Goal: Information Seeking & Learning: Learn about a topic

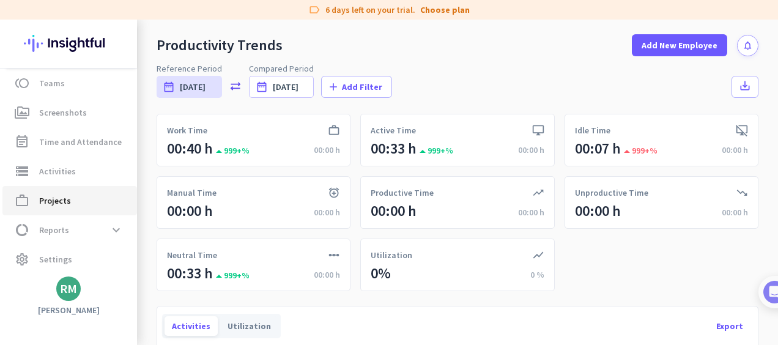
scroll to position [125, 0]
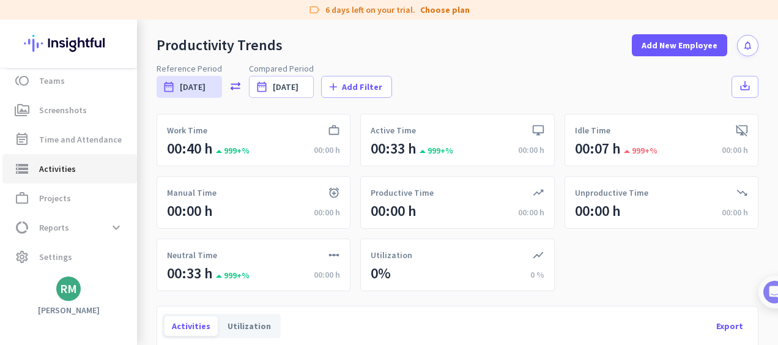
click at [56, 171] on span "Activities" at bounding box center [57, 169] width 37 height 15
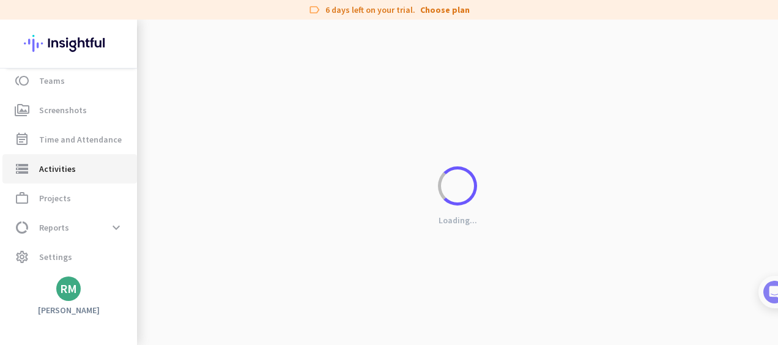
type input "[DATE]"
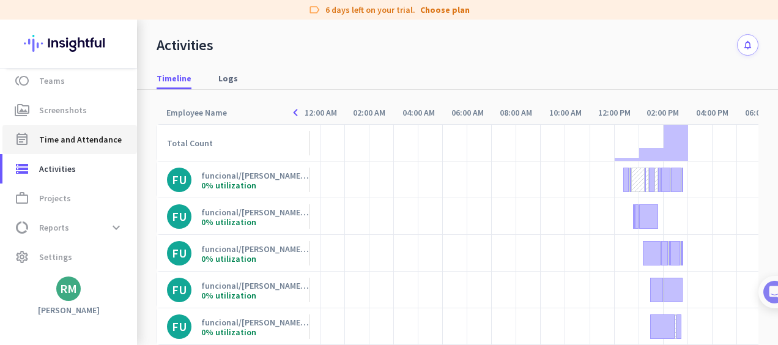
click at [69, 140] on span "Time and Attendance" at bounding box center [80, 139] width 83 height 15
type input "[DATE] - [DATE]"
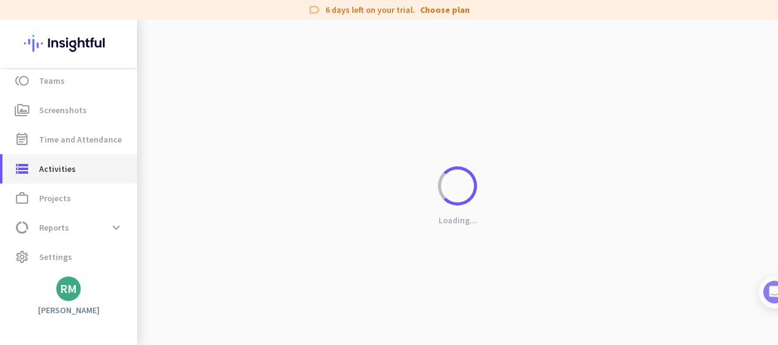
click at [51, 169] on span "Activities" at bounding box center [57, 169] width 37 height 15
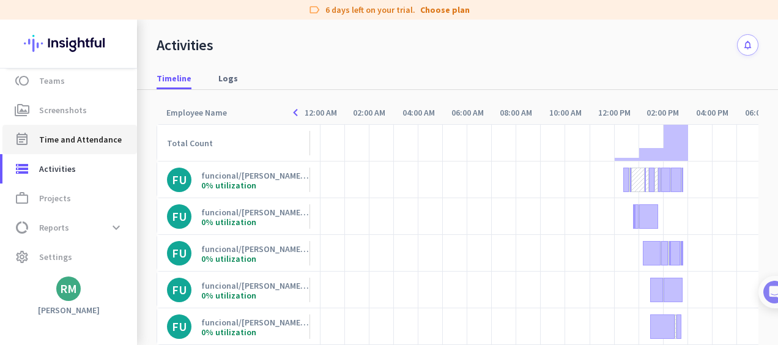
click at [75, 136] on span "Time and Attendance" at bounding box center [80, 139] width 83 height 15
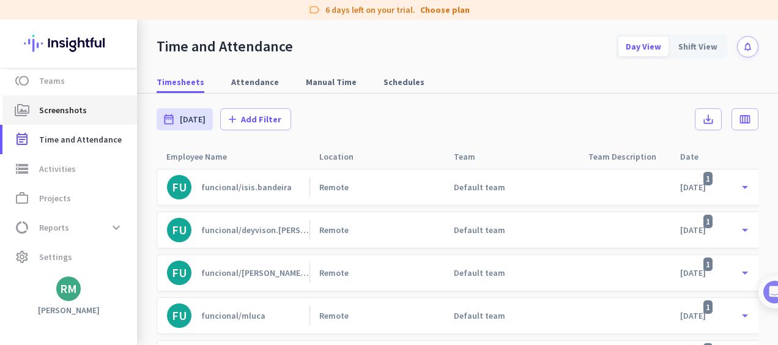
click at [69, 110] on span "Screenshots" at bounding box center [63, 110] width 48 height 15
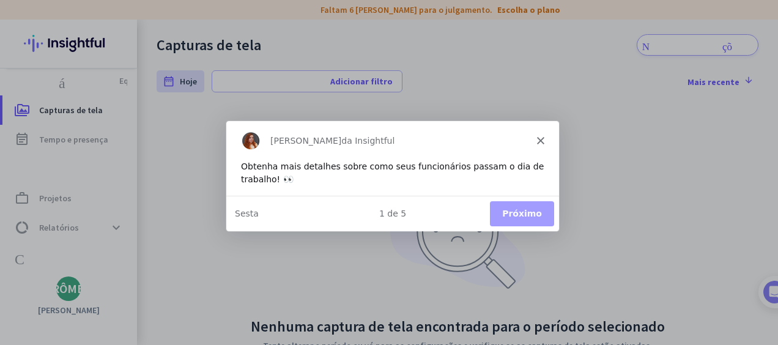
click at [526, 215] on button "Próximo" at bounding box center [522, 213] width 64 height 25
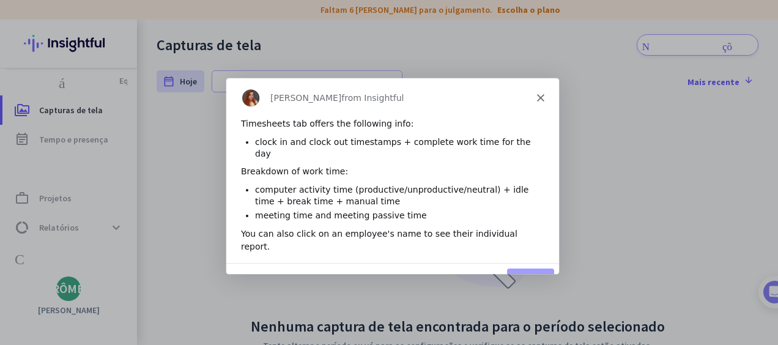
drag, startPoint x: 230, startPoint y: 67, endPoint x: 285, endPoint y: 294, distance: 234.1
click at [285, 294] on div "Sobreposição do tour do produto" at bounding box center [389, 172] width 778 height 345
click at [528, 267] on button "Next" at bounding box center [530, 279] width 47 height 25
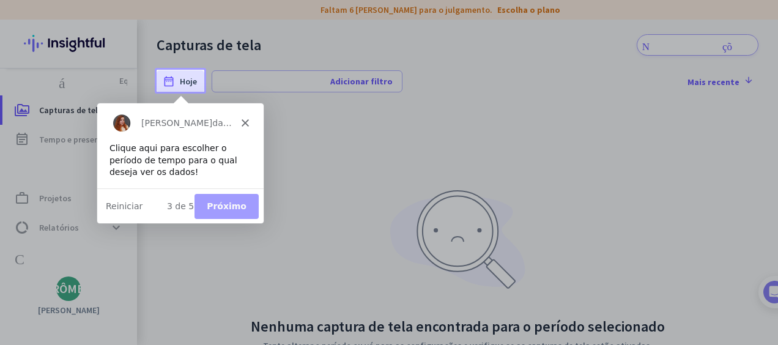
click at [235, 207] on button "Próximo" at bounding box center [226, 205] width 64 height 25
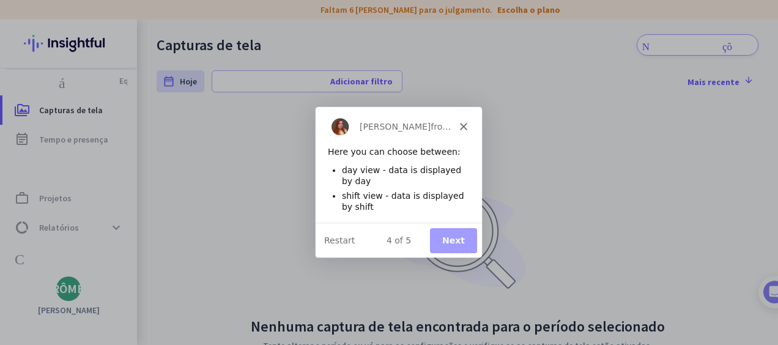
click at [458, 237] on button "Next" at bounding box center [453, 239] width 47 height 25
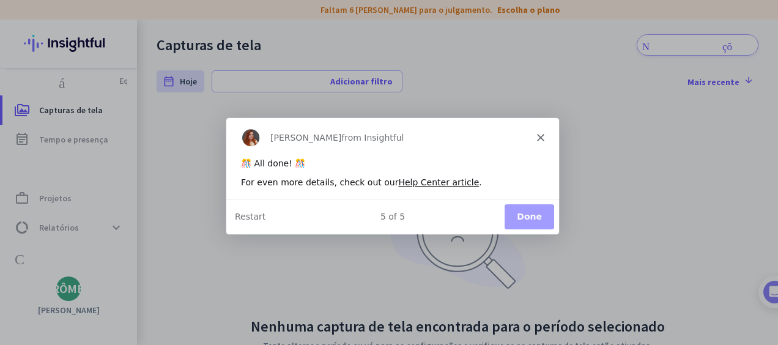
click at [535, 217] on button "Done" at bounding box center [529, 216] width 50 height 25
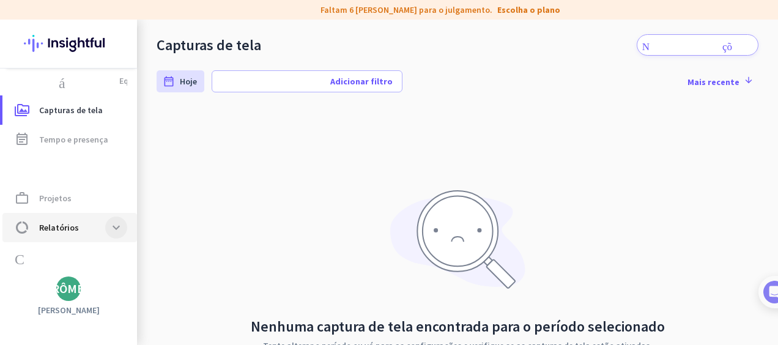
click at [121, 225] on span at bounding box center [116, 228] width 22 height 22
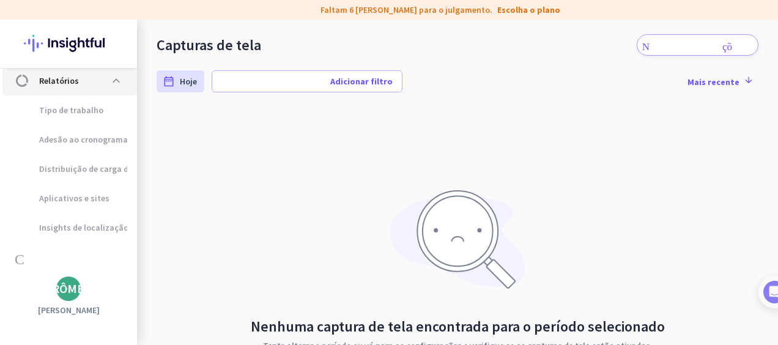
scroll to position [149, 0]
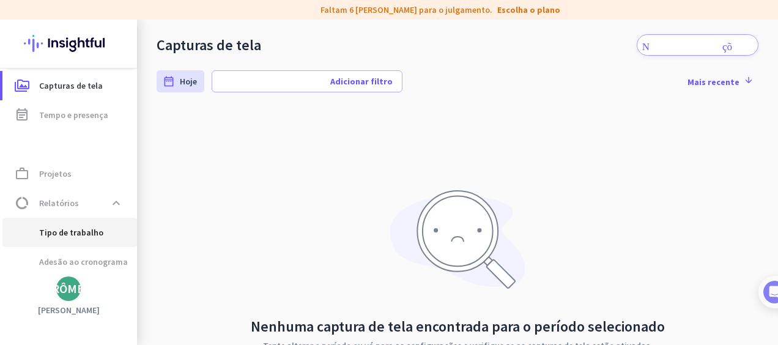
click at [76, 229] on span "Tipo de trabalho" at bounding box center [57, 232] width 91 height 29
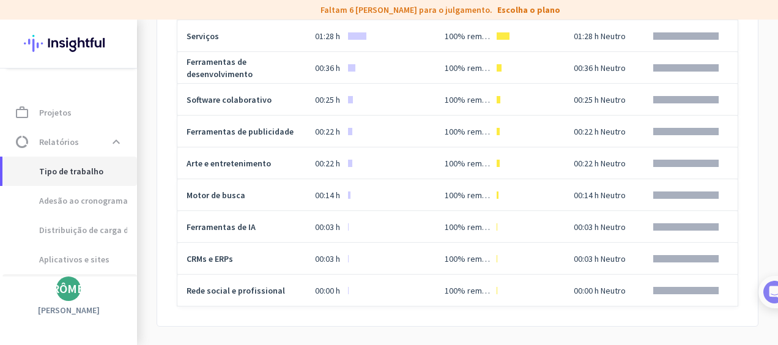
scroll to position [272, 0]
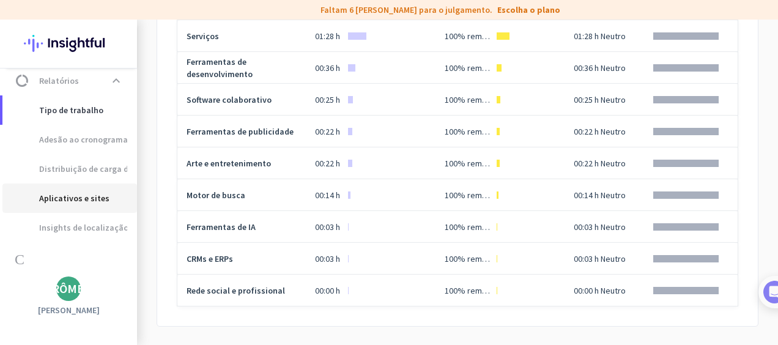
click at [64, 198] on span "Aplicativos e sites" at bounding box center [60, 198] width 97 height 29
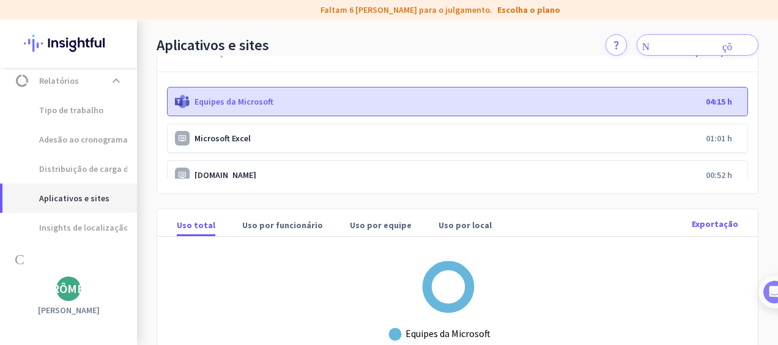
scroll to position [2, 0]
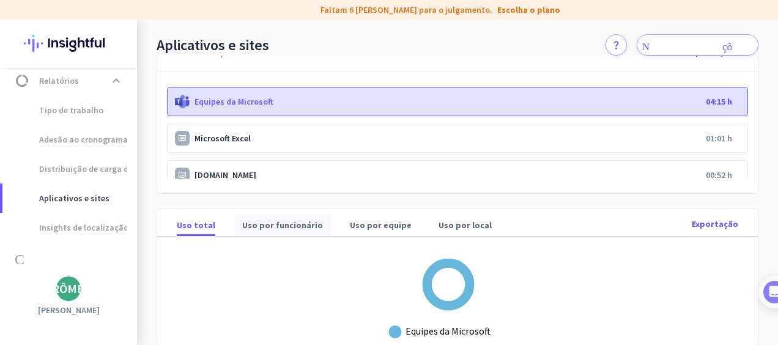
click at [275, 219] on font "Uso por funcionário" at bounding box center [282, 225] width 81 height 12
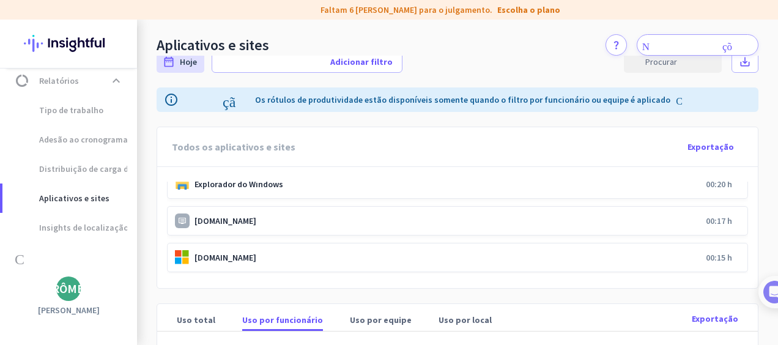
scroll to position [404, 0]
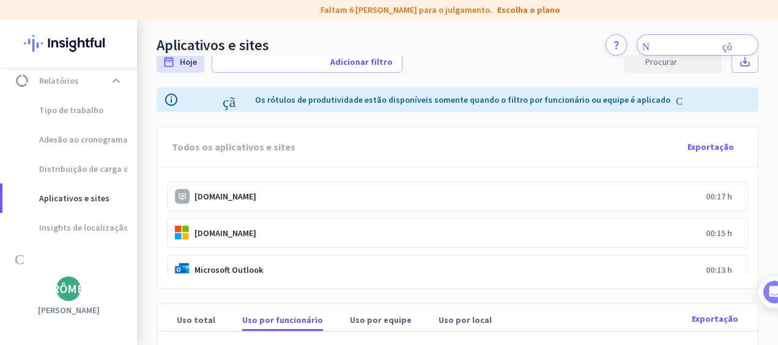
click at [209, 198] on p "[DOMAIN_NAME]" at bounding box center [448, 196] width 507 height 11
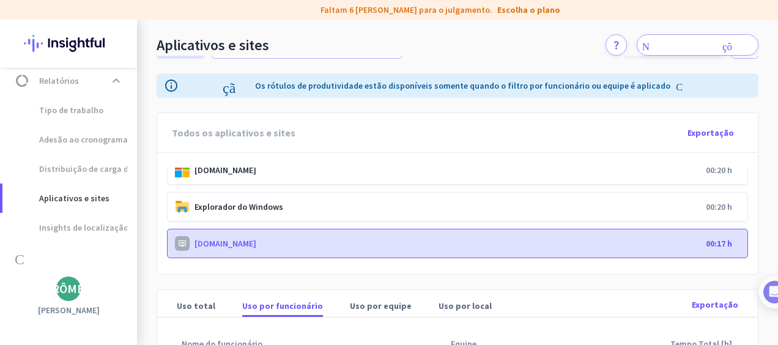
scroll to position [18, 0]
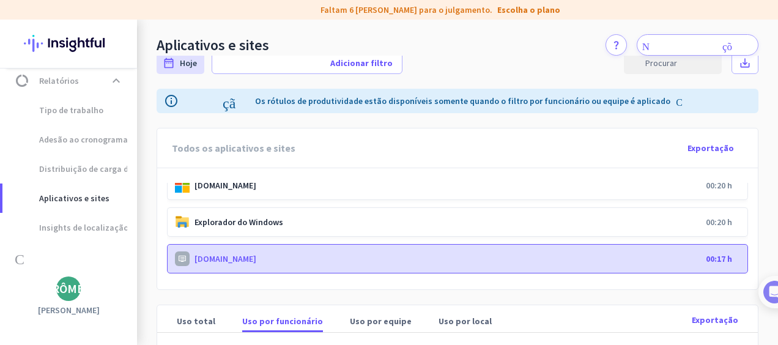
click at [223, 255] on p "[DOMAIN_NAME]" at bounding box center [448, 258] width 507 height 11
click at [224, 256] on p "[DOMAIN_NAME]" at bounding box center [448, 258] width 507 height 11
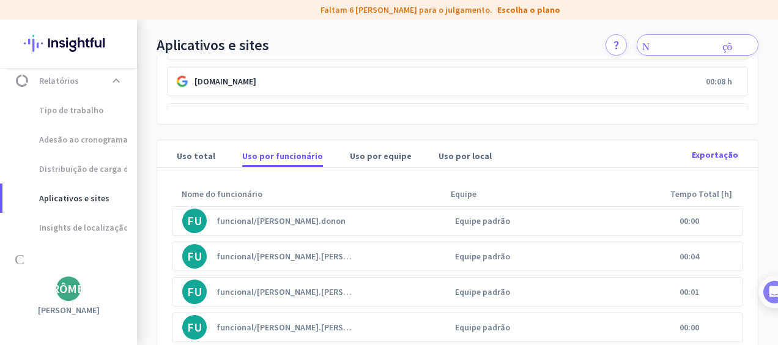
scroll to position [245, 0]
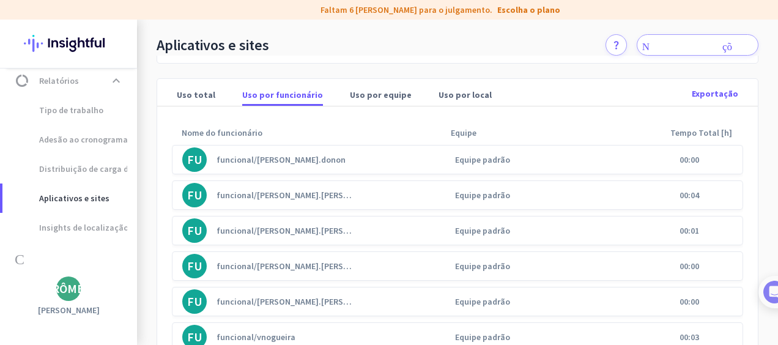
click at [289, 192] on div "funcional/[PERSON_NAME].[PERSON_NAME]" at bounding box center [286, 195] width 139 height 11
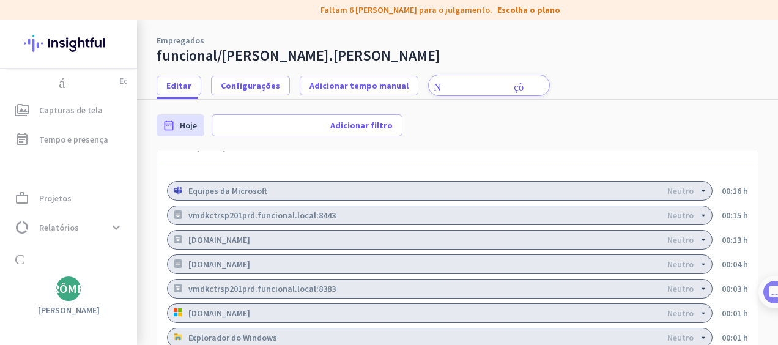
scroll to position [918, 0]
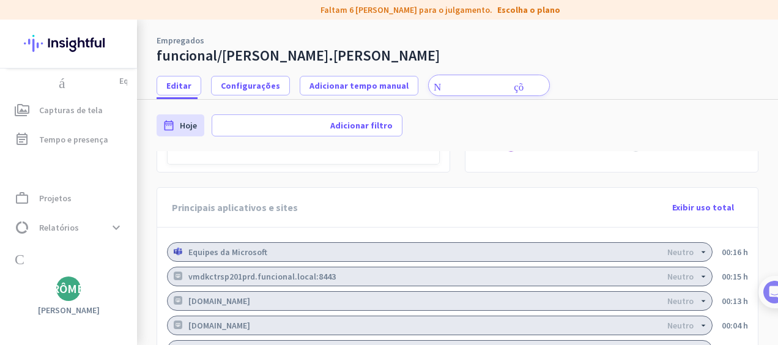
click at [699, 247] on icon "arrow_drop_down" at bounding box center [704, 252] width 10 height 10
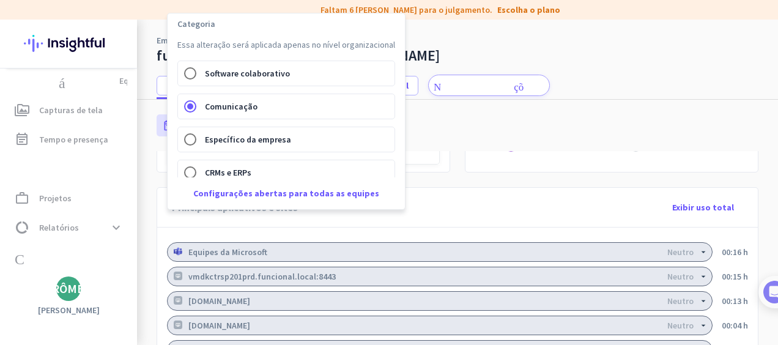
scroll to position [0, 0]
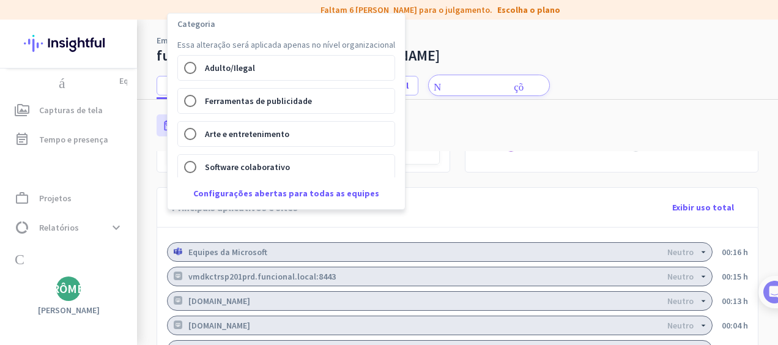
click at [720, 202] on div at bounding box center [389, 172] width 778 height 345
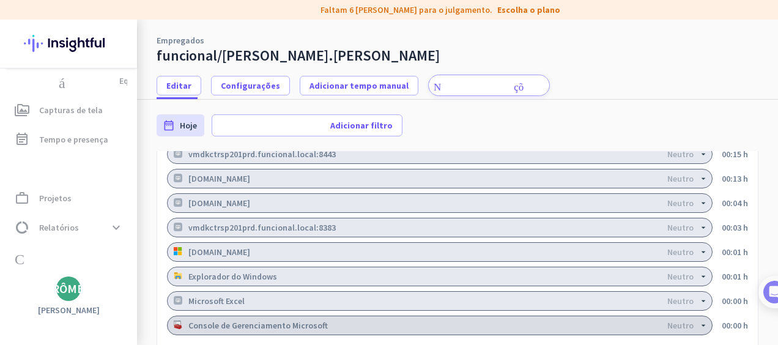
scroll to position [1101, 0]
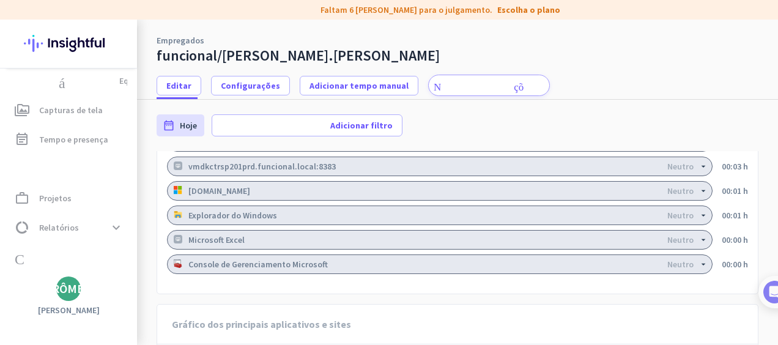
click at [699, 259] on icon "arrow_drop_down" at bounding box center [704, 264] width 10 height 10
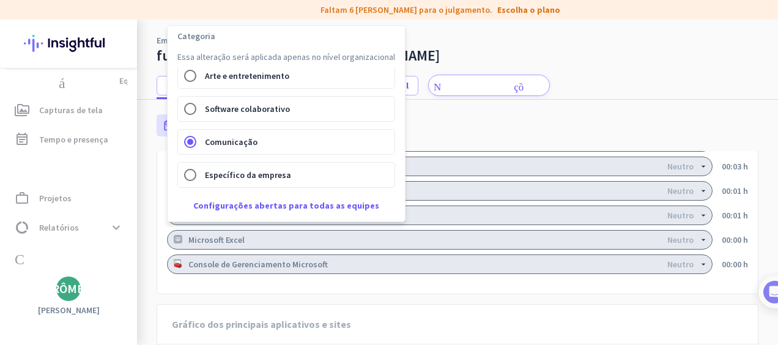
scroll to position [56, 0]
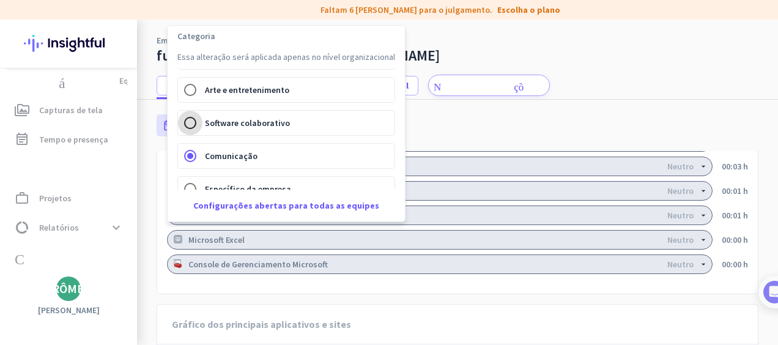
click at [193, 125] on input "Software colaborativo" at bounding box center [190, 123] width 24 height 24
radio input "true"
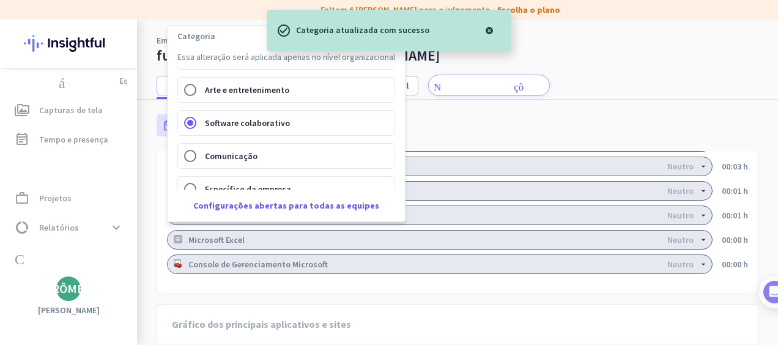
click at [538, 255] on div at bounding box center [389, 172] width 778 height 345
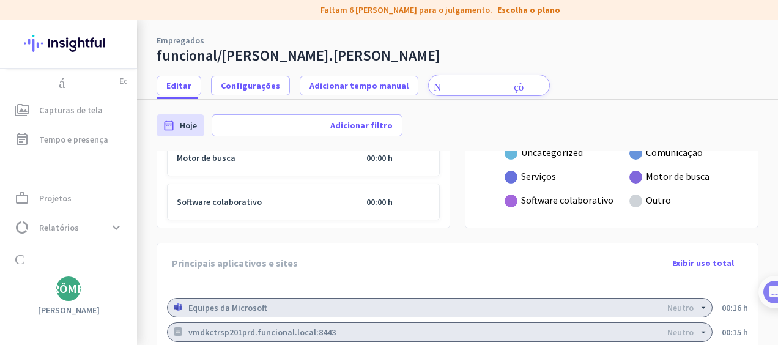
scroll to position [801, 0]
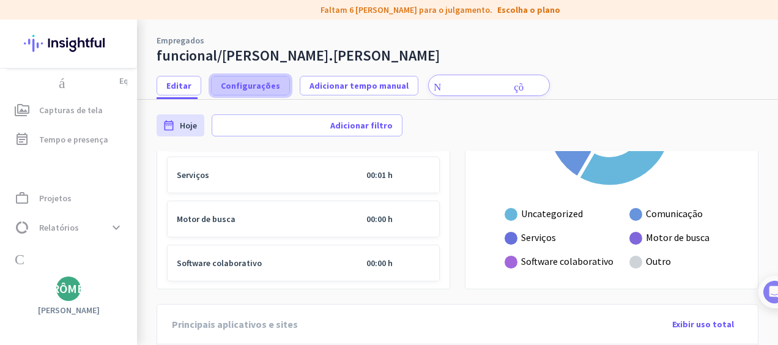
click at [280, 80] on span "Configurações" at bounding box center [250, 86] width 59 height 12
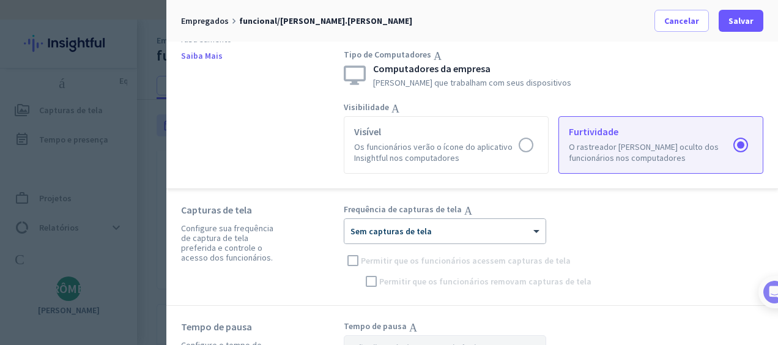
scroll to position [0, 0]
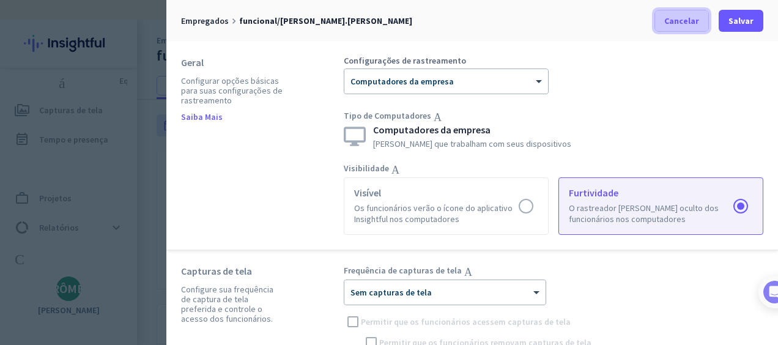
click at [688, 23] on span "Cancelar" at bounding box center [682, 21] width 35 height 12
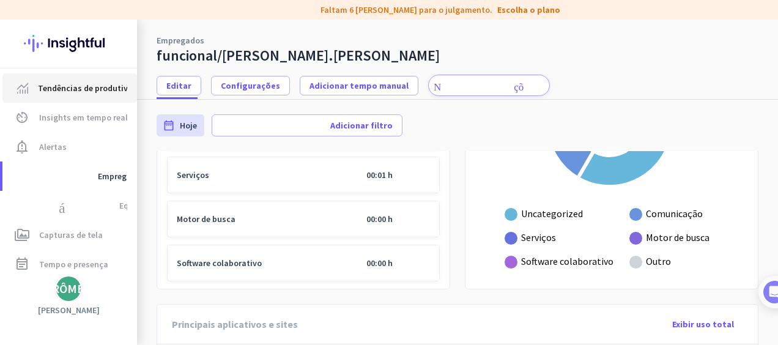
click at [62, 88] on span "Tendências de produtividade" at bounding box center [93, 88] width 111 height 15
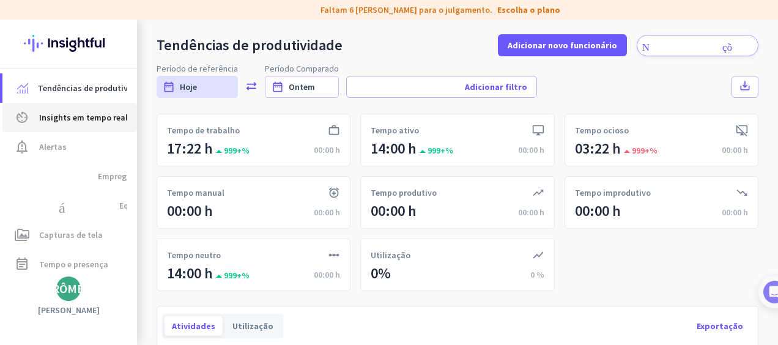
click at [81, 119] on span "Insights em tempo real" at bounding box center [83, 117] width 89 height 15
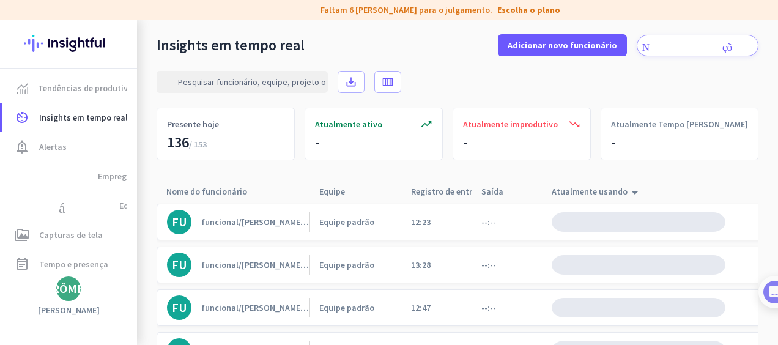
click at [679, 218] on img at bounding box center [639, 222] width 174 height 20
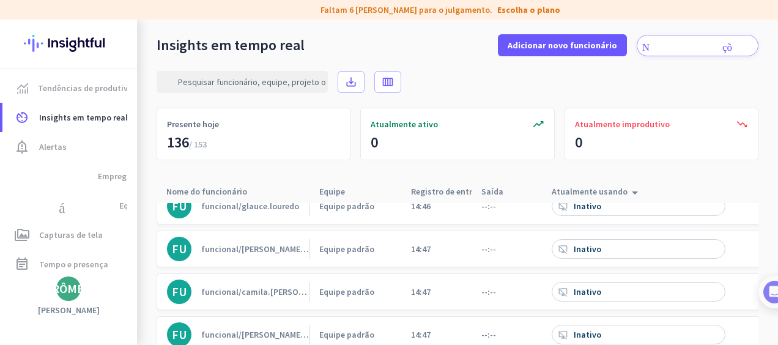
scroll to position [4589, 0]
click at [80, 44] on img at bounding box center [68, 44] width 89 height 48
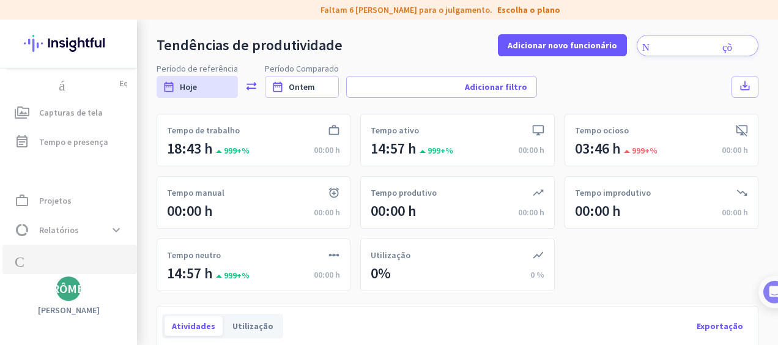
scroll to position [125, 0]
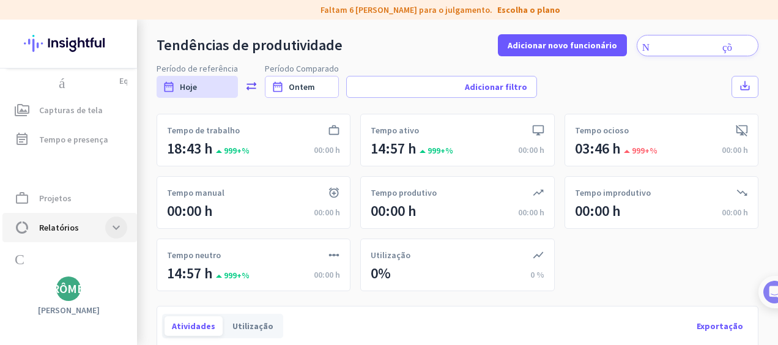
click at [116, 229] on span at bounding box center [116, 228] width 22 height 22
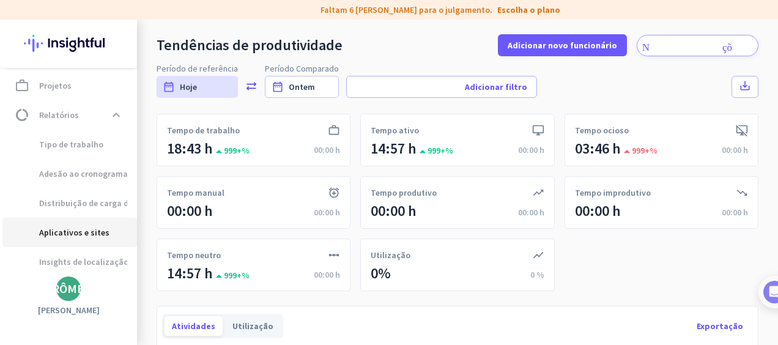
scroll to position [272, 0]
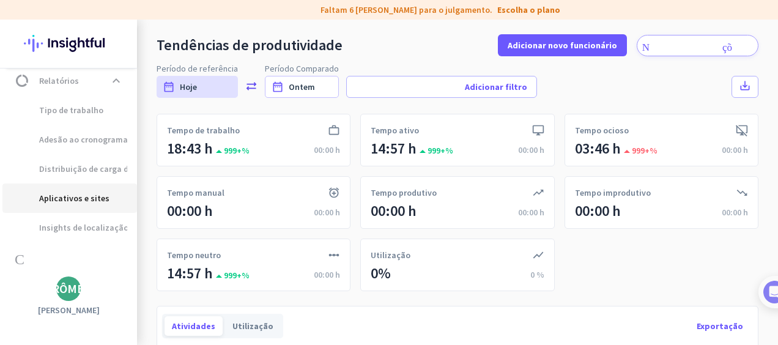
click at [49, 199] on span "Aplicativos e sites" at bounding box center [60, 198] width 97 height 29
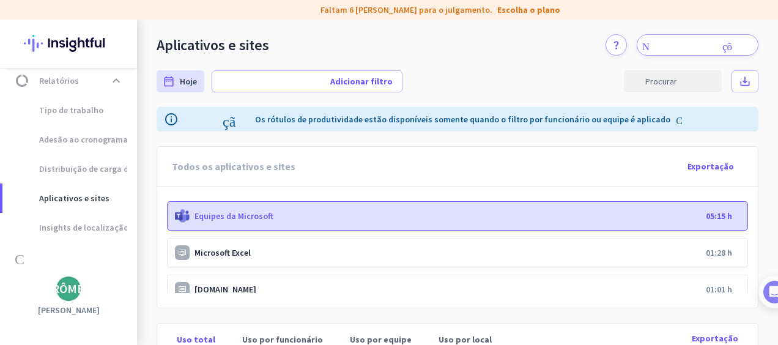
click at [235, 213] on p "Equipes da Microsoft" at bounding box center [448, 215] width 507 height 11
click at [234, 213] on p "Equipes da Microsoft" at bounding box center [448, 215] width 507 height 11
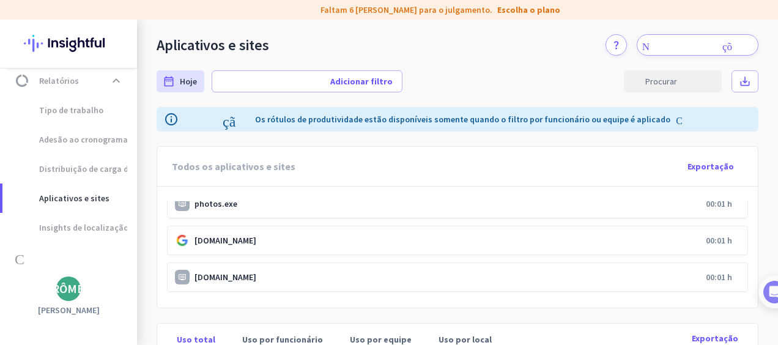
scroll to position [2937, 0]
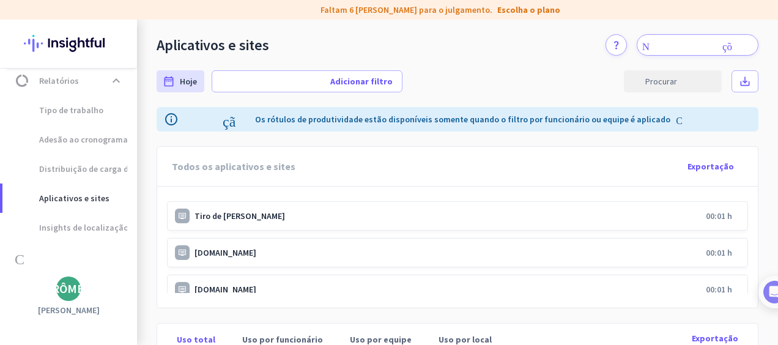
click at [201, 219] on p "Tiro de [PERSON_NAME]" at bounding box center [448, 215] width 507 height 11
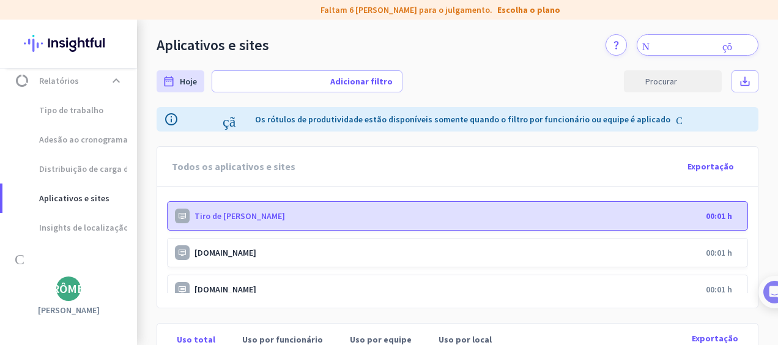
click at [206, 217] on p "Tiro de [PERSON_NAME]" at bounding box center [448, 215] width 507 height 11
click at [203, 217] on p "Tiro de [PERSON_NAME]" at bounding box center [448, 215] width 507 height 11
click at [84, 224] on span "Insights de localização" at bounding box center [70, 227] width 116 height 29
type input "[DATE] - [DATE]"
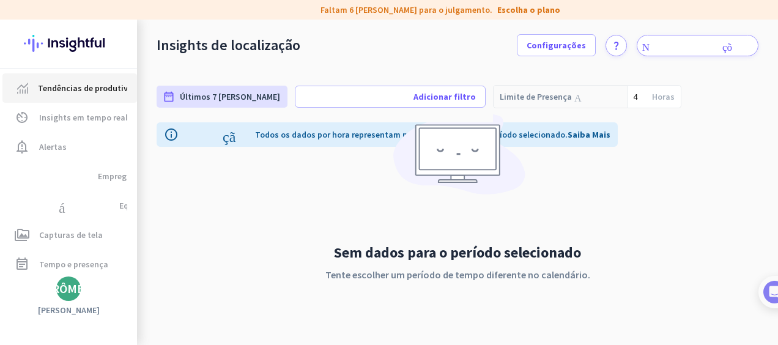
click at [76, 88] on span "Tendências de produtividade" at bounding box center [93, 88] width 111 height 15
type input "[DATE] - [DATE]"
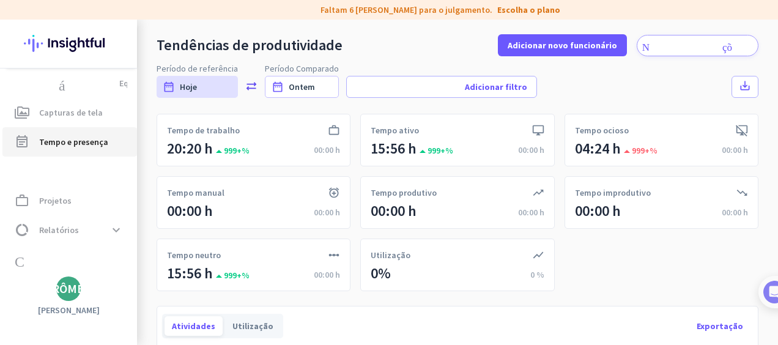
scroll to position [125, 0]
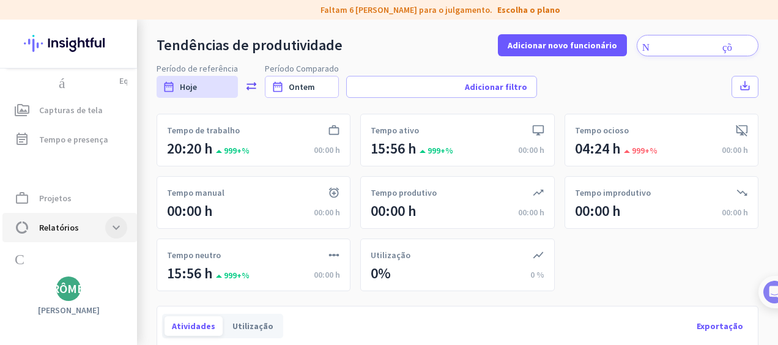
click at [115, 231] on span at bounding box center [116, 228] width 22 height 22
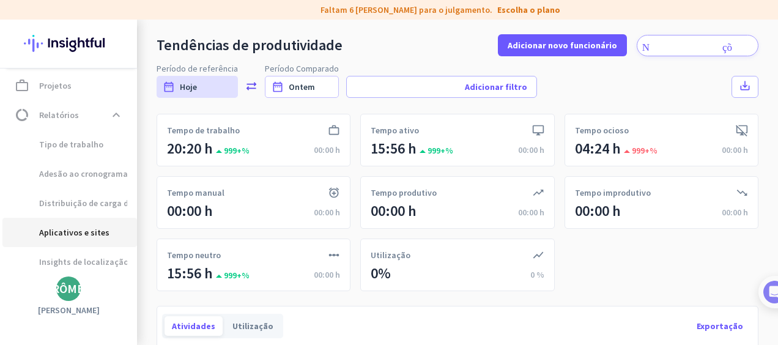
scroll to position [272, 0]
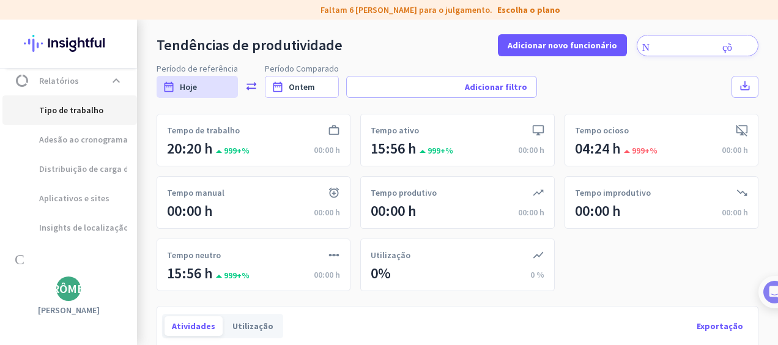
click at [75, 111] on span "Tipo de trabalho" at bounding box center [57, 109] width 91 height 29
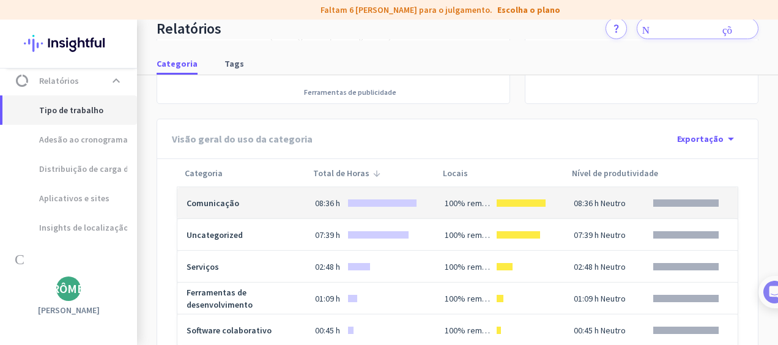
scroll to position [367, 0]
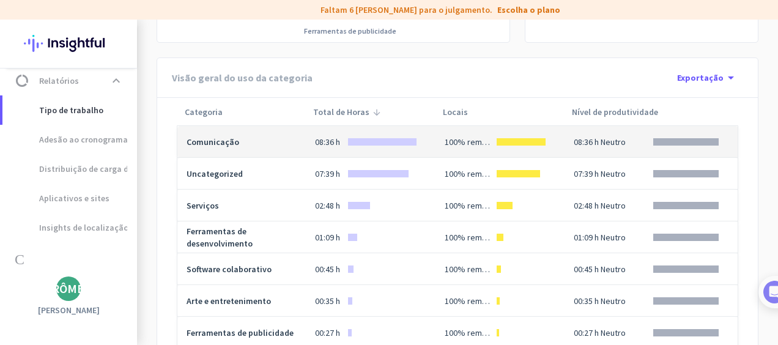
click at [281, 141] on td "Comunicação" at bounding box center [241, 142] width 128 height 32
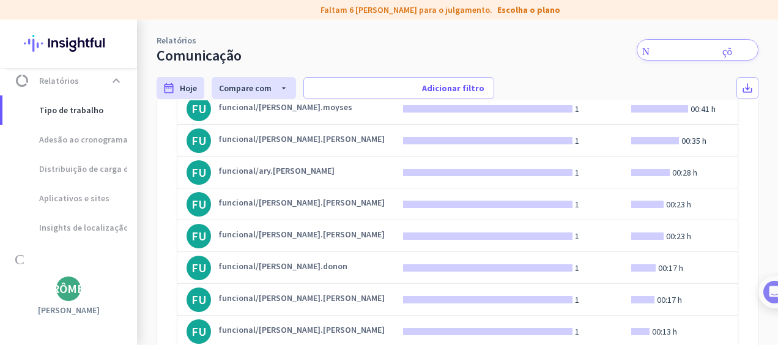
scroll to position [616, 0]
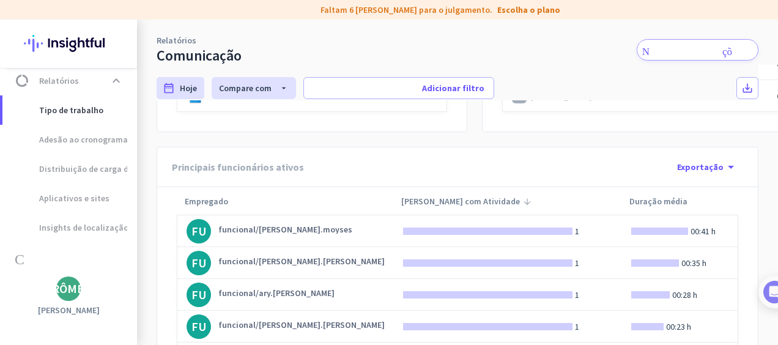
click at [279, 228] on p "funcional/[PERSON_NAME].moyses" at bounding box center [285, 229] width 134 height 9
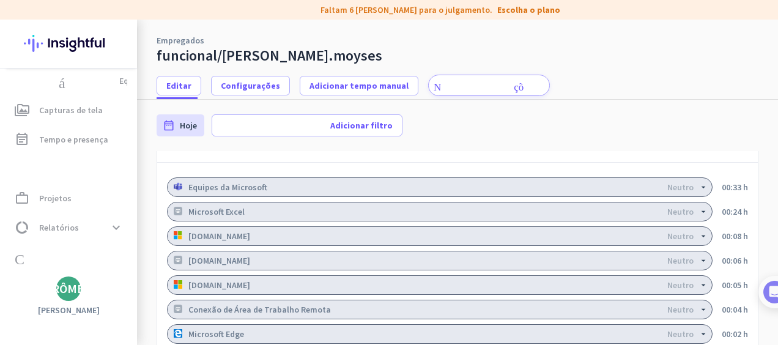
scroll to position [922, 0]
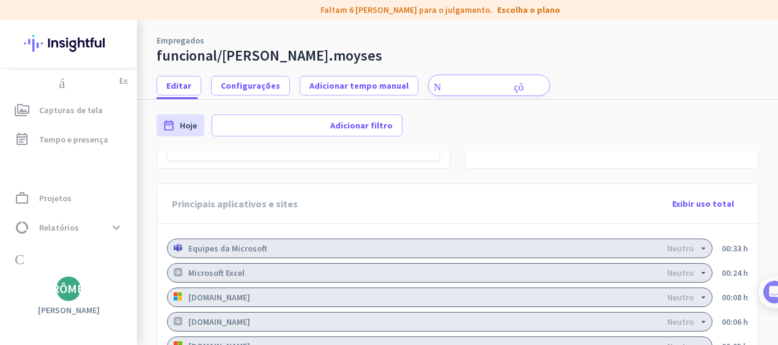
click at [699, 244] on icon "arrow_drop_down" at bounding box center [704, 249] width 10 height 10
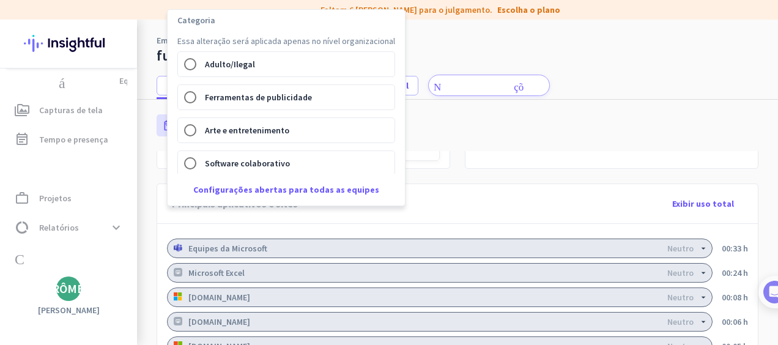
scroll to position [61, 0]
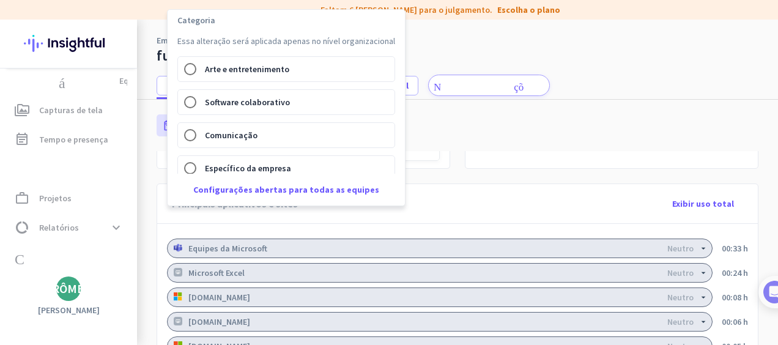
click at [540, 177] on div at bounding box center [389, 172] width 778 height 345
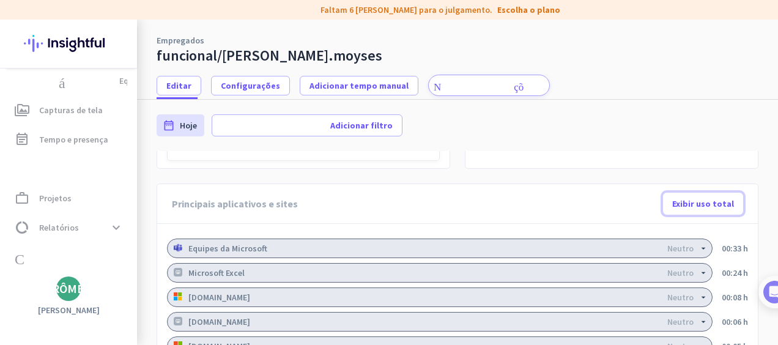
click at [695, 198] on span "Exibir uso total" at bounding box center [703, 204] width 62 height 12
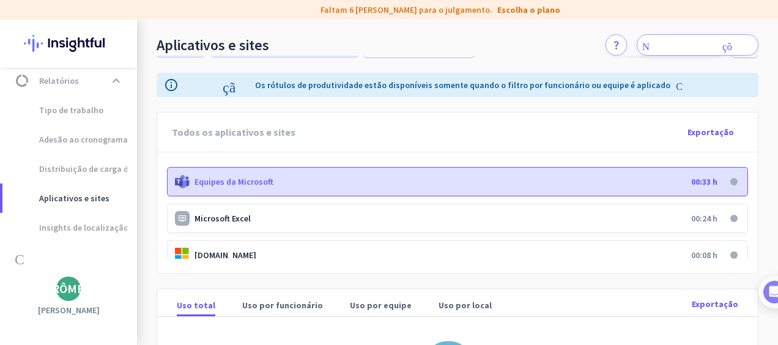
scroll to position [61, 0]
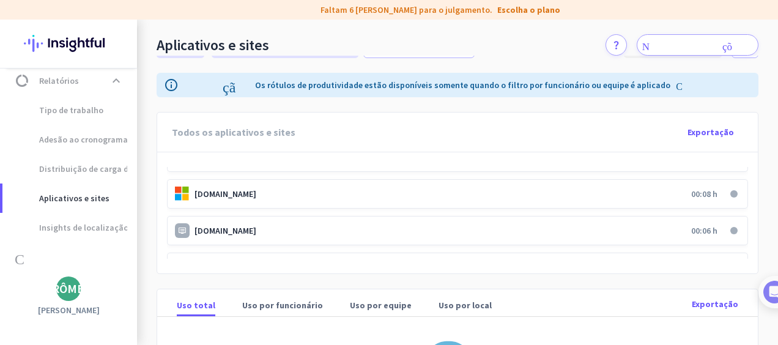
click at [235, 229] on p "[DOMAIN_NAME]" at bounding box center [441, 230] width 492 height 11
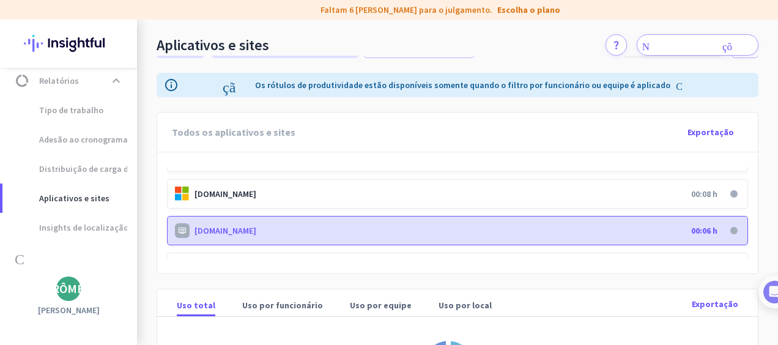
click at [294, 228] on p "[DOMAIN_NAME]" at bounding box center [441, 230] width 492 height 11
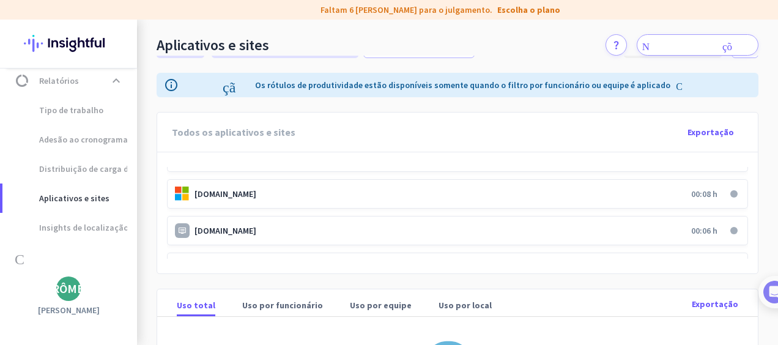
click at [292, 228] on p "[DOMAIN_NAME]" at bounding box center [441, 230] width 492 height 11
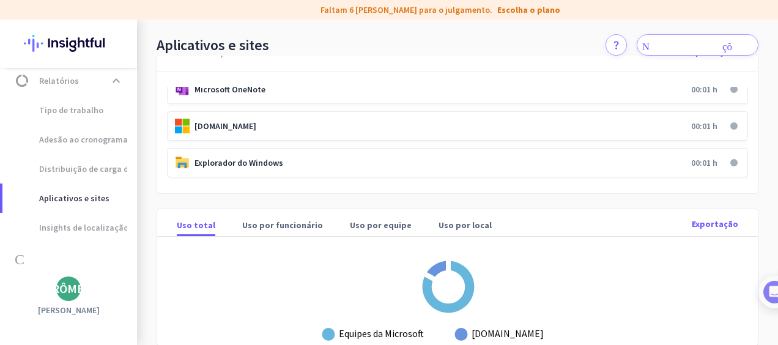
scroll to position [2, 0]
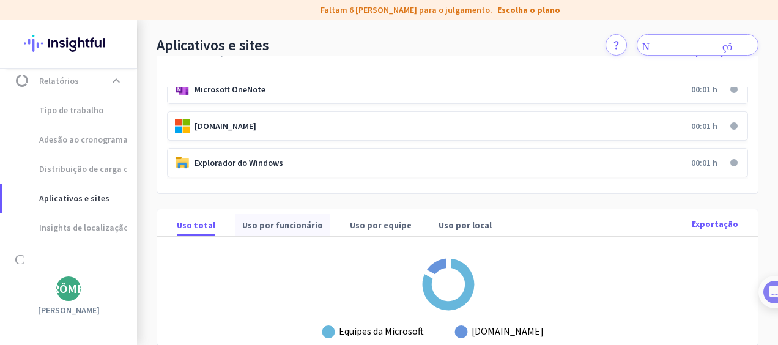
click at [266, 221] on font "Uso por funcionário" at bounding box center [282, 225] width 81 height 12
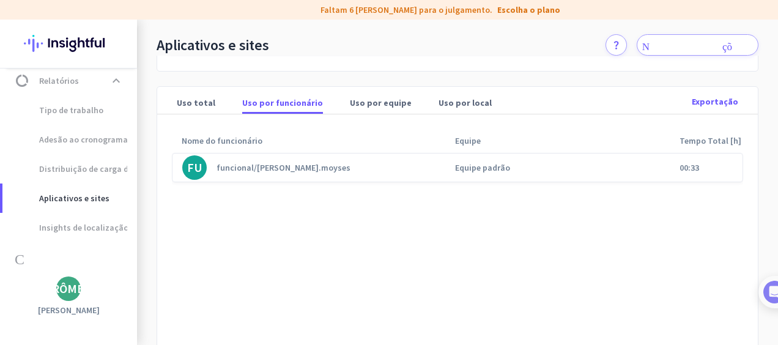
scroll to position [264, 0]
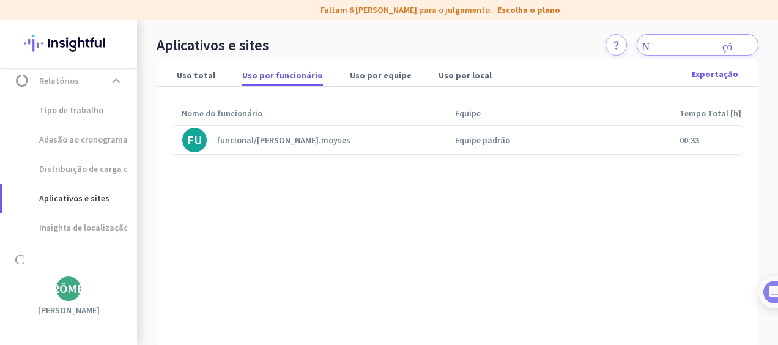
click at [443, 74] on font "Uso por local" at bounding box center [465, 75] width 53 height 12
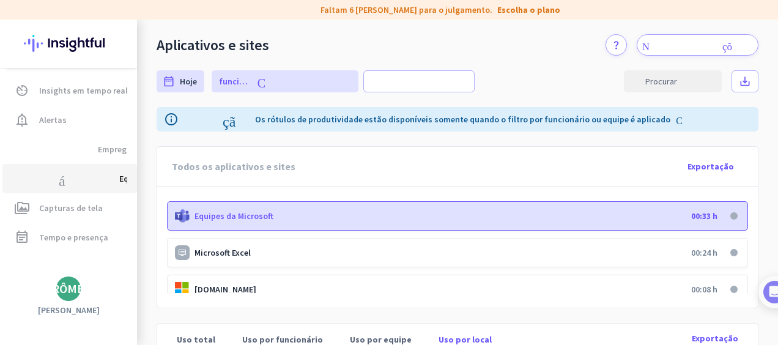
scroll to position [0, 0]
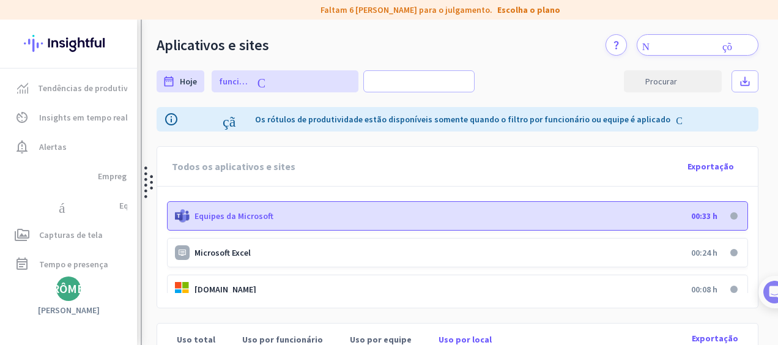
click at [146, 179] on img at bounding box center [148, 183] width 9 height 326
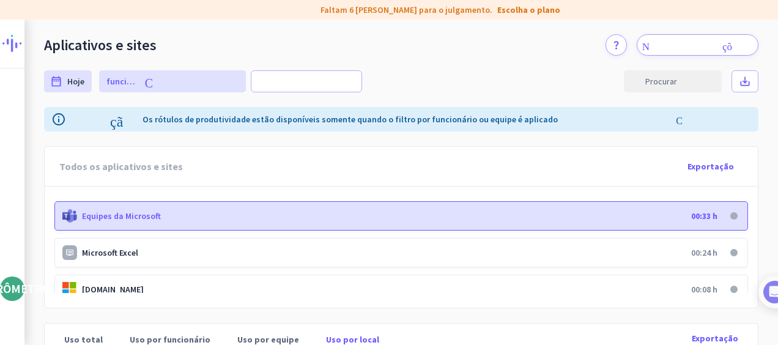
click at [146, 181] on div "Todos os aplicativos e sites" at bounding box center [121, 166] width 124 height 39
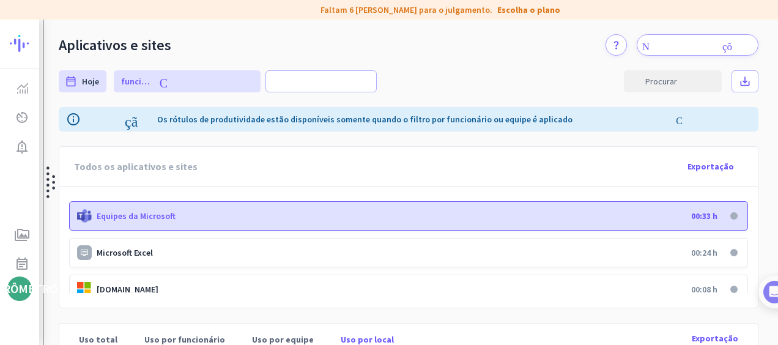
click at [43, 165] on div at bounding box center [49, 183] width 12 height 326
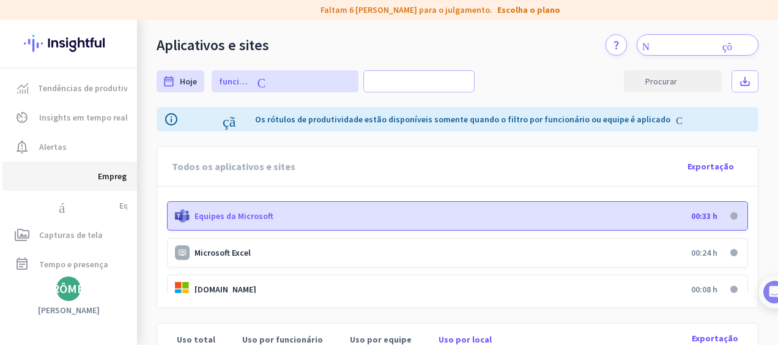
click at [115, 176] on span "Empregados" at bounding box center [122, 176] width 48 height 15
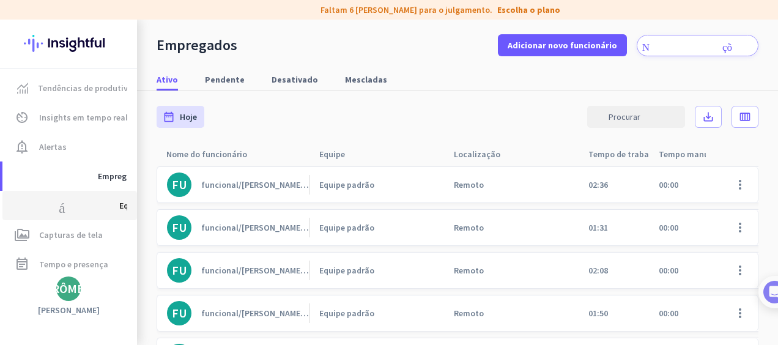
click at [59, 208] on icon "pedágio" at bounding box center [62, 205] width 95 height 15
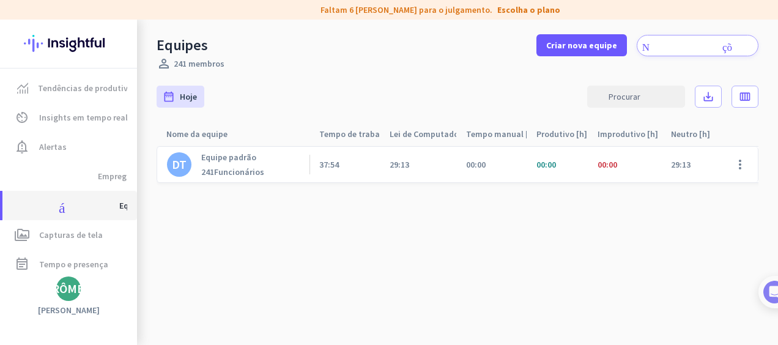
click at [124, 206] on span "Equipes" at bounding box center [134, 205] width 30 height 15
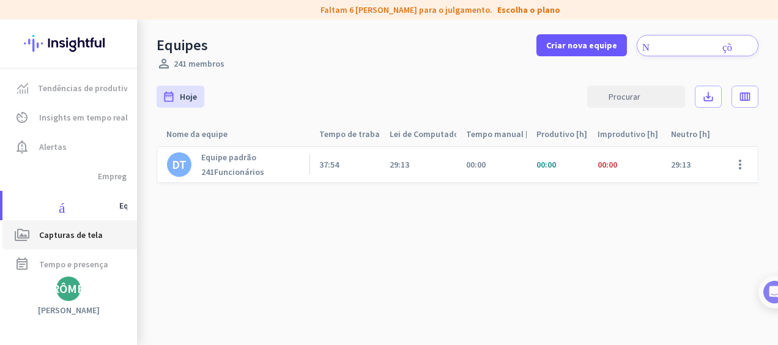
click at [77, 234] on span "Capturas de tela" at bounding box center [71, 235] width 64 height 15
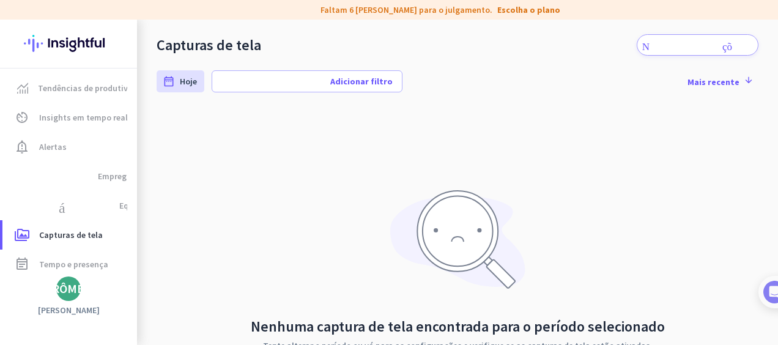
click at [75, 43] on img at bounding box center [68, 44] width 89 height 48
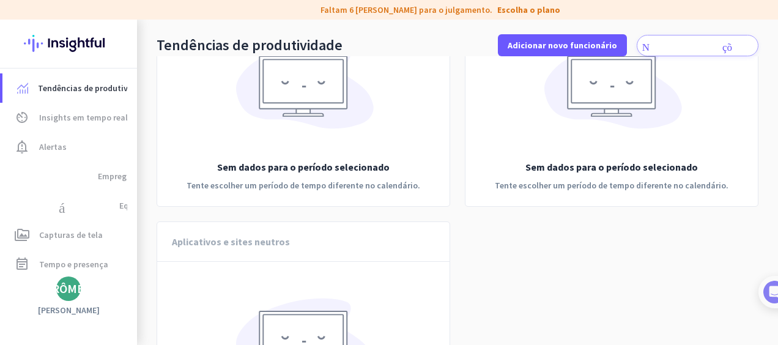
scroll to position [1962, 0]
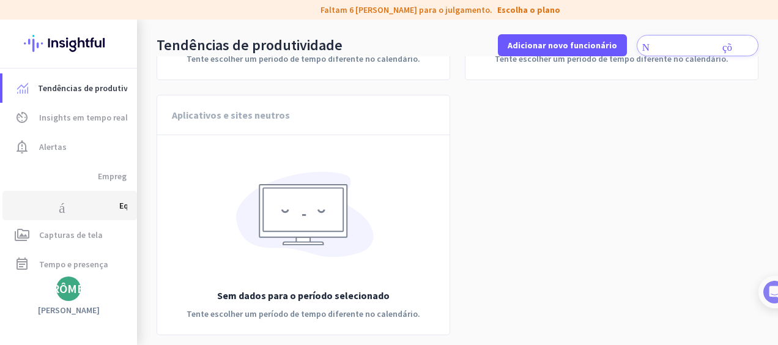
click at [120, 202] on span "Equipes" at bounding box center [134, 205] width 30 height 15
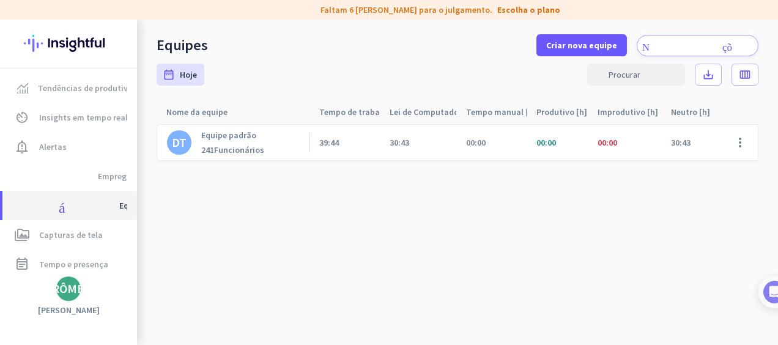
scroll to position [22, 0]
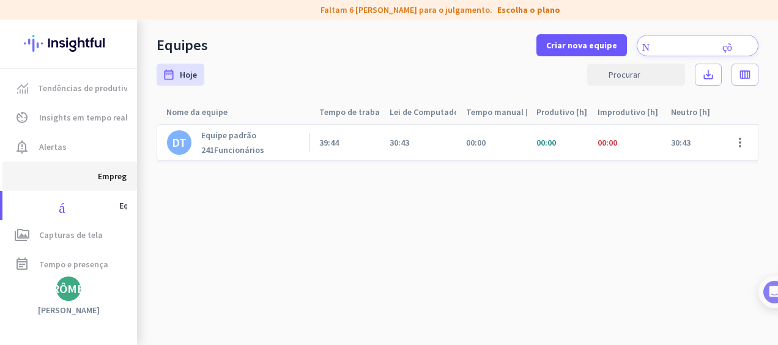
click at [113, 175] on span "Empregados" at bounding box center [122, 176] width 48 height 15
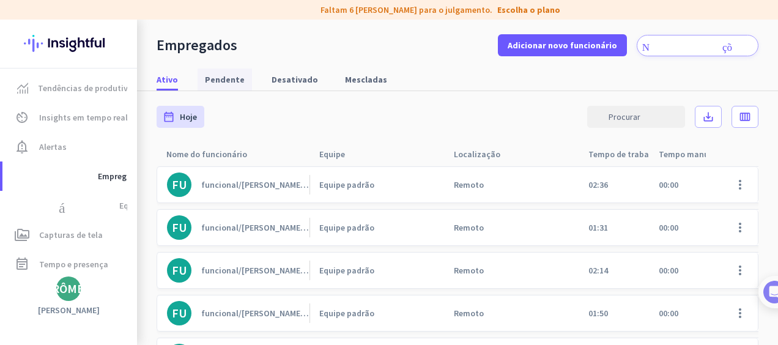
click at [225, 83] on font "Pendente" at bounding box center [225, 79] width 40 height 12
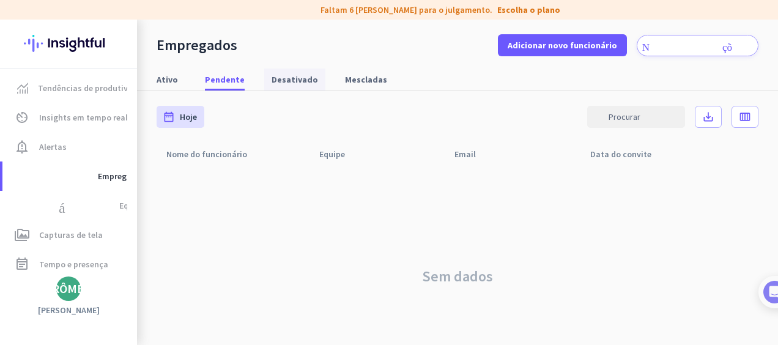
click at [275, 74] on font "Desativado" at bounding box center [295, 79] width 47 height 12
click at [352, 80] on font "Mescladas" at bounding box center [366, 79] width 42 height 12
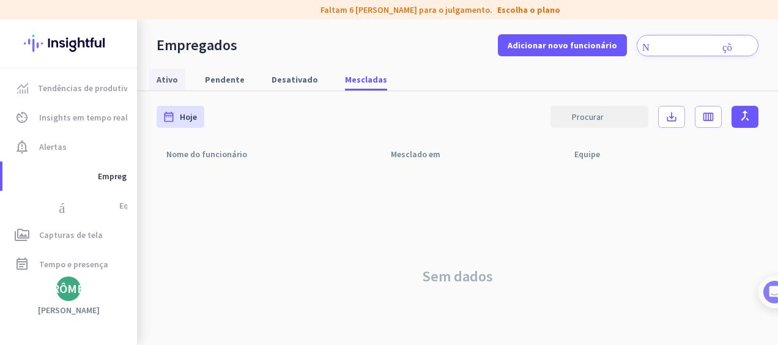
click at [170, 81] on font "Ativo" at bounding box center [167, 79] width 21 height 12
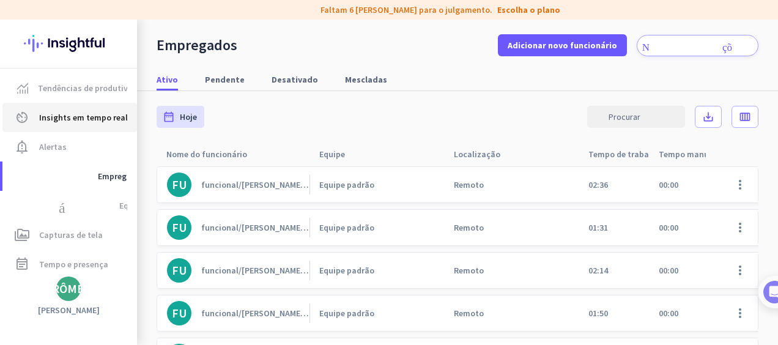
click at [66, 124] on span "Insights em tempo real" at bounding box center [83, 117] width 89 height 15
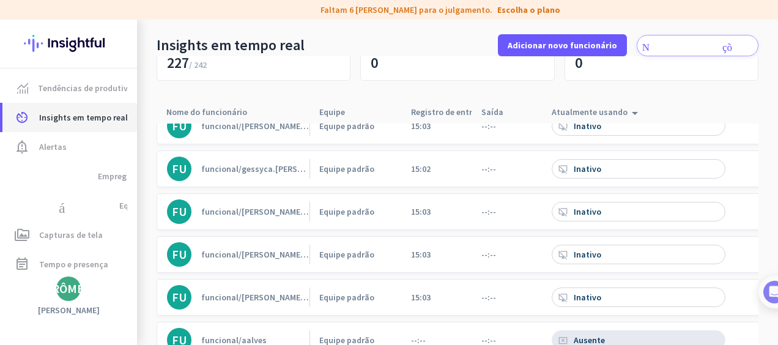
scroll to position [10114, 0]
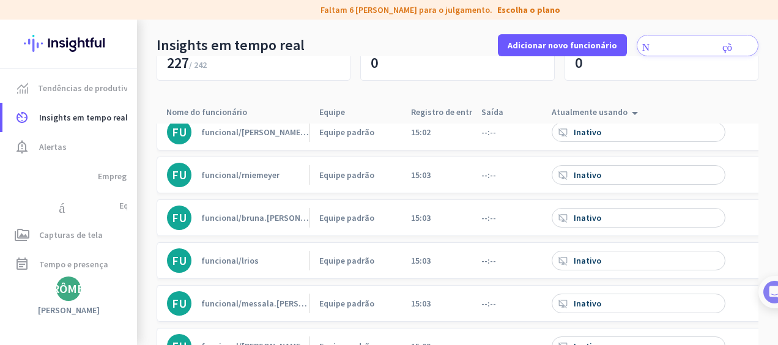
click at [673, 47] on icon "Notificações" at bounding box center [697, 45] width 111 height 10
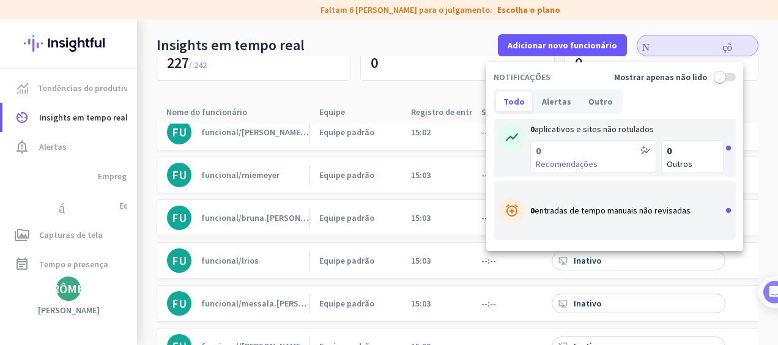
click at [669, 47] on div at bounding box center [389, 172] width 778 height 345
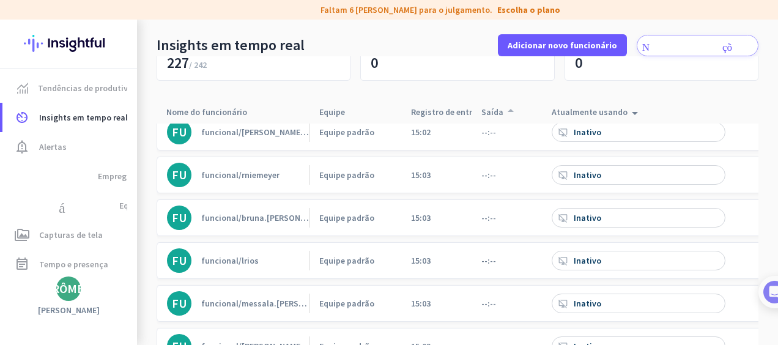
scroll to position [0, 0]
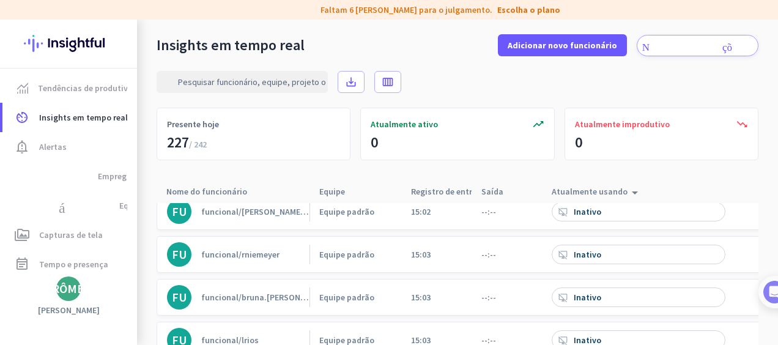
click at [214, 80] on icon "procurar" at bounding box center [207, 81] width 88 height 11
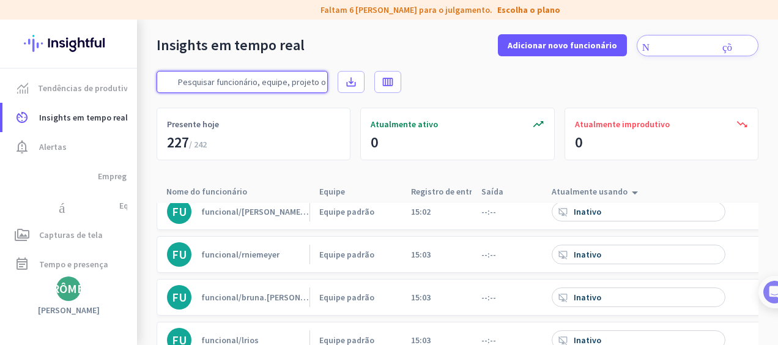
click at [288, 79] on input "text" at bounding box center [242, 82] width 171 height 22
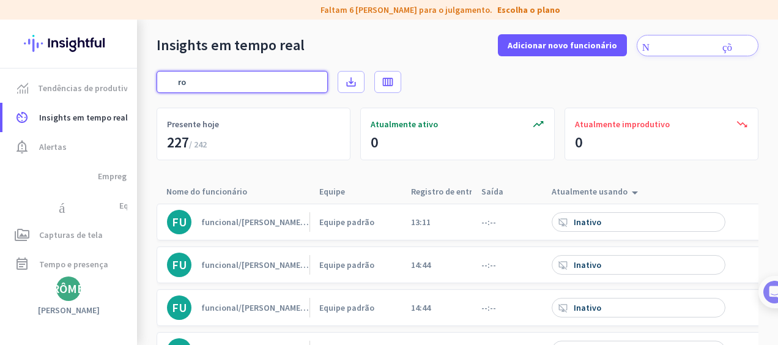
type input "r"
type input "a"
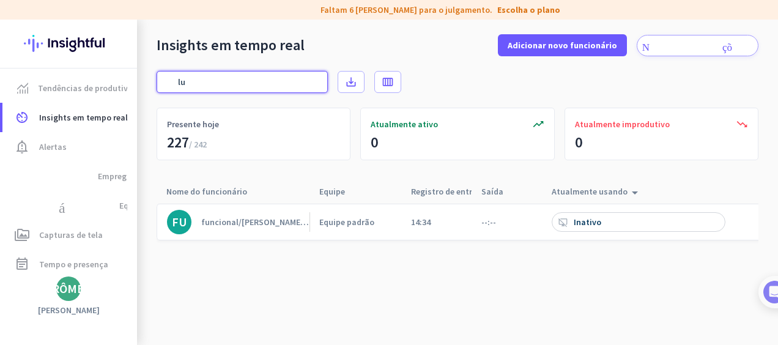
type input "l"
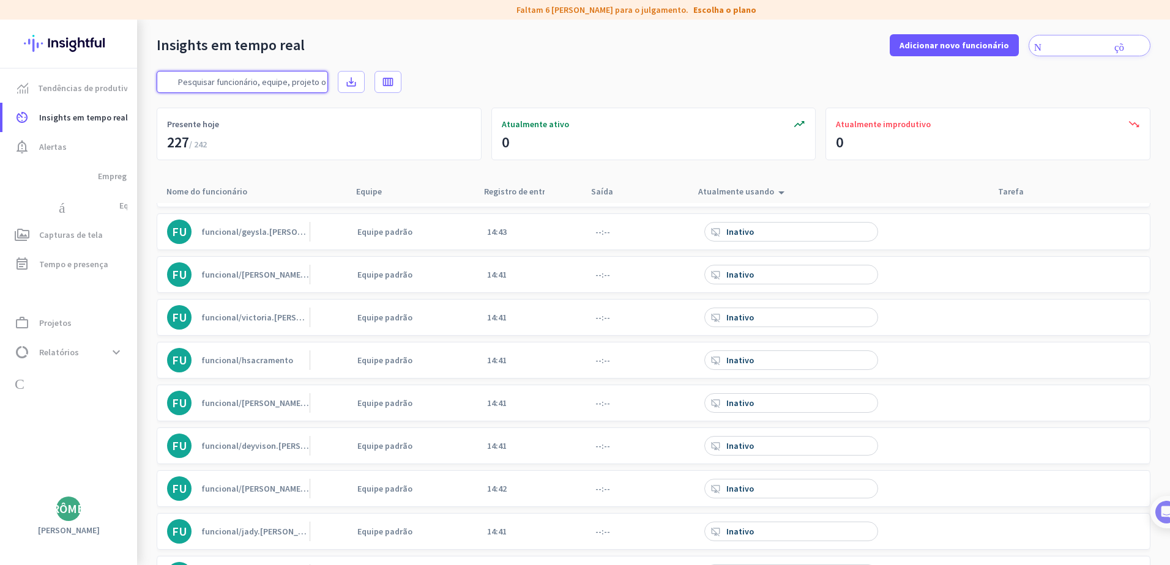
scroll to position [2325, 0]
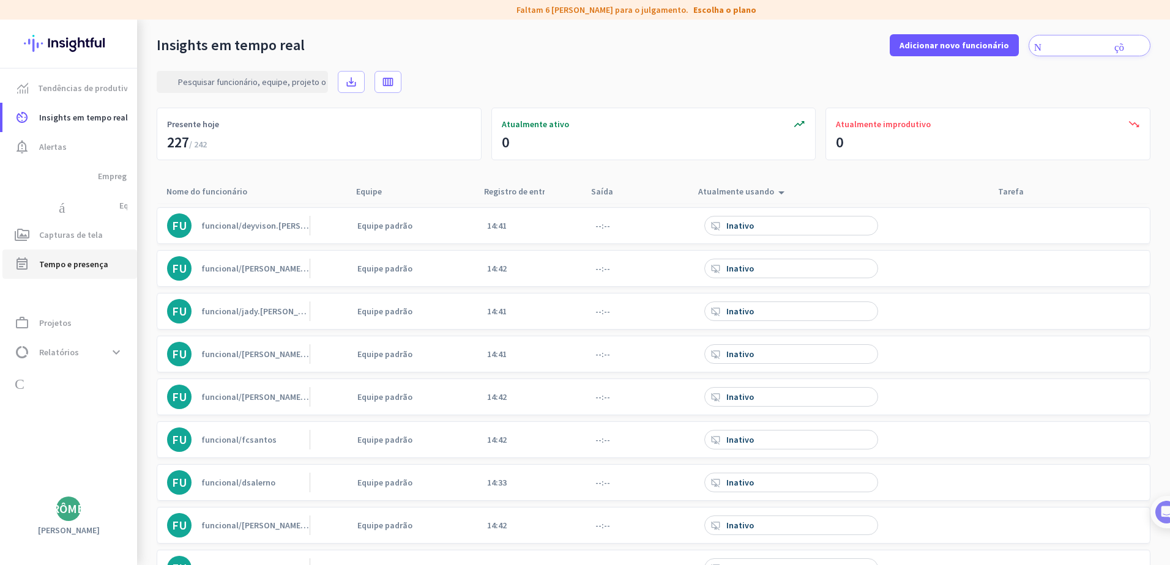
click at [79, 262] on span "Tempo e presença" at bounding box center [73, 264] width 69 height 15
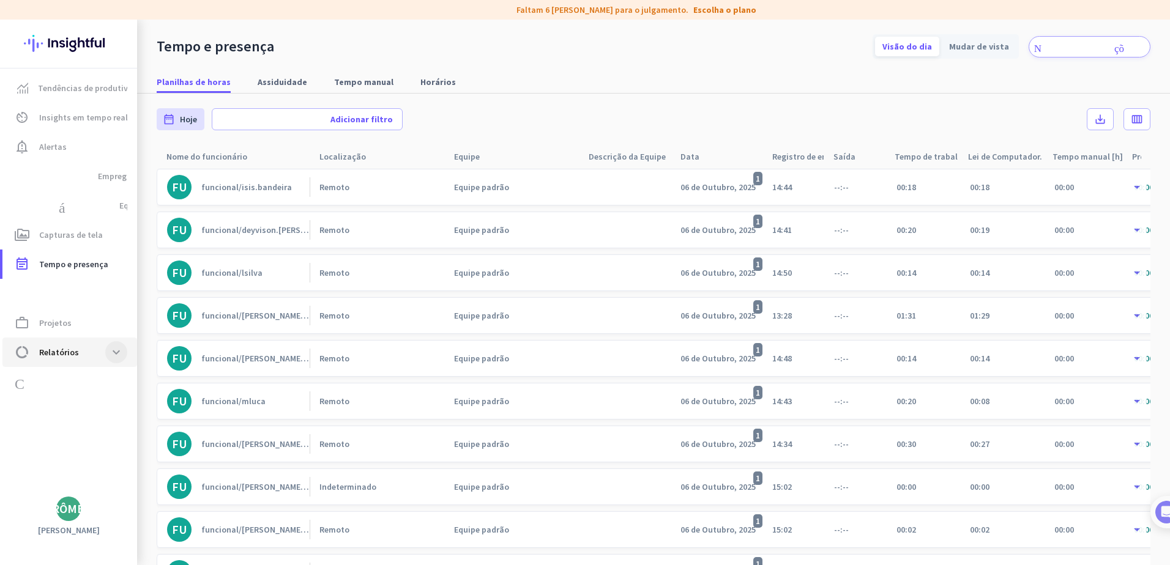
click at [113, 344] on span at bounding box center [116, 352] width 22 height 22
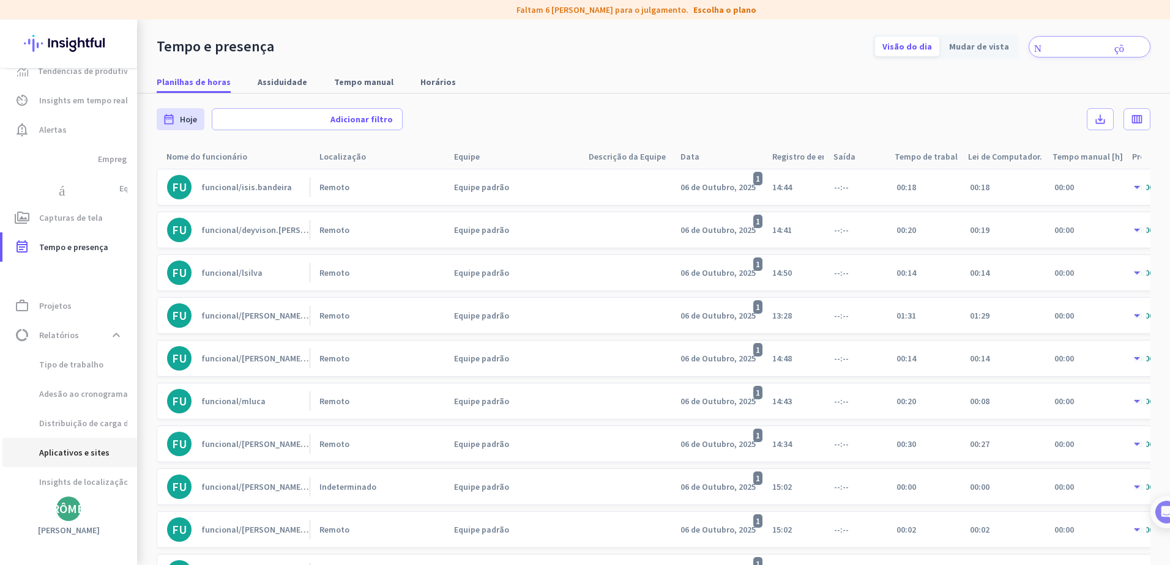
click at [76, 344] on span "Aplicativos e sites" at bounding box center [60, 452] width 97 height 29
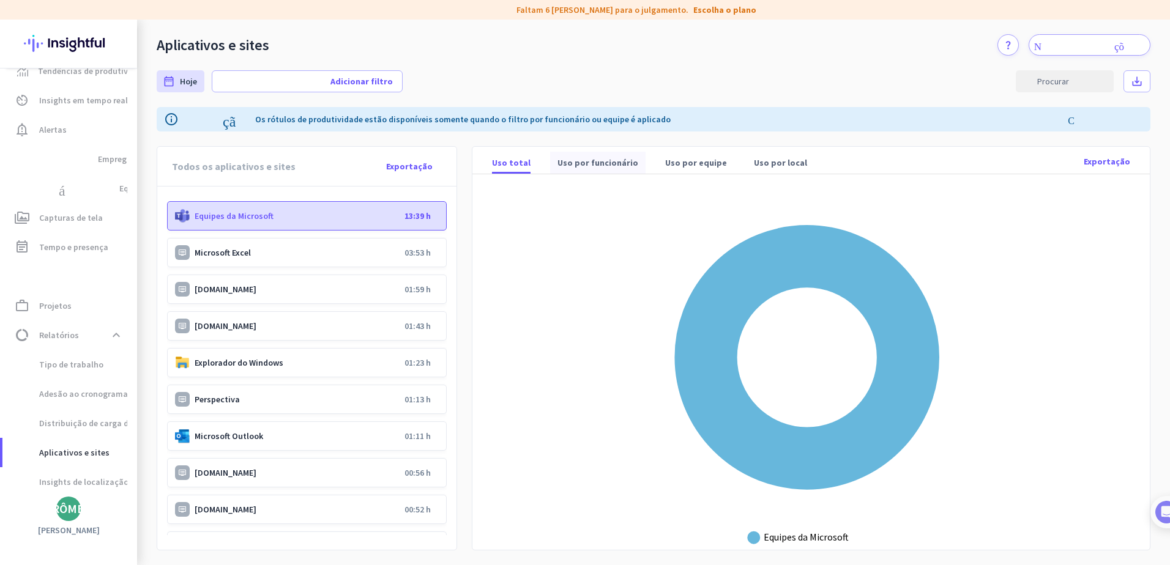
click at [580, 165] on font "Uso por funcionário" at bounding box center [597, 163] width 81 height 12
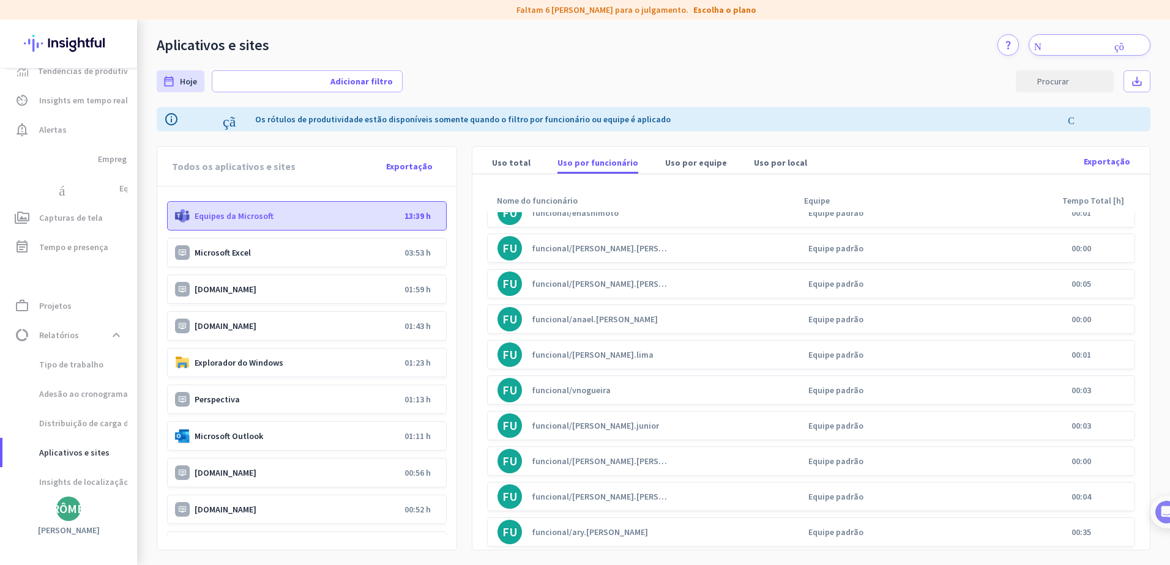
scroll to position [4100, 0]
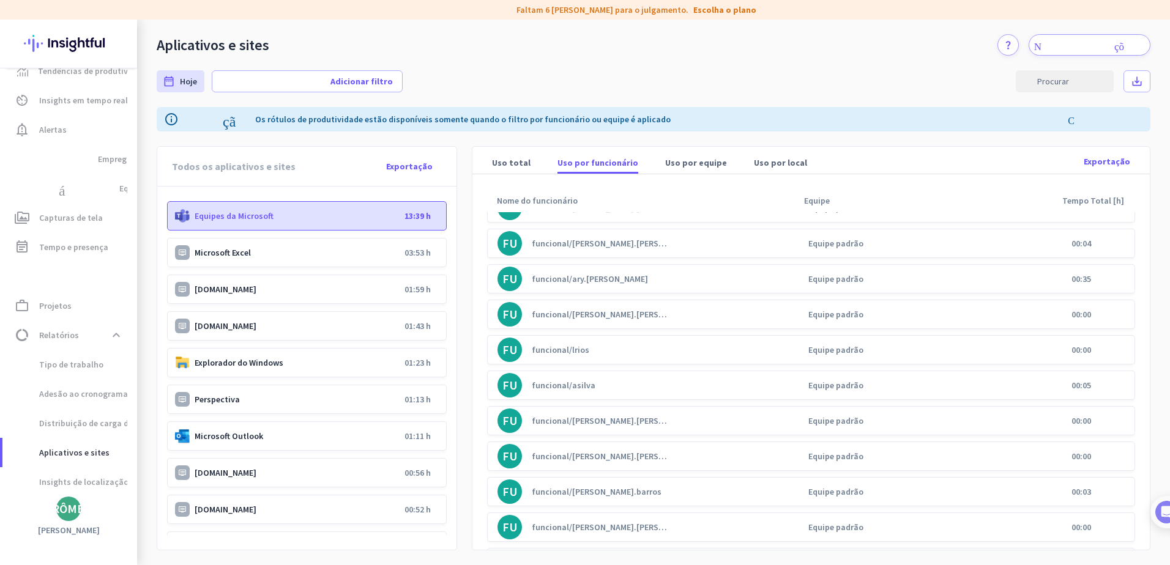
click at [296, 330] on p "[DOMAIN_NAME]" at bounding box center [297, 326] width 205 height 11
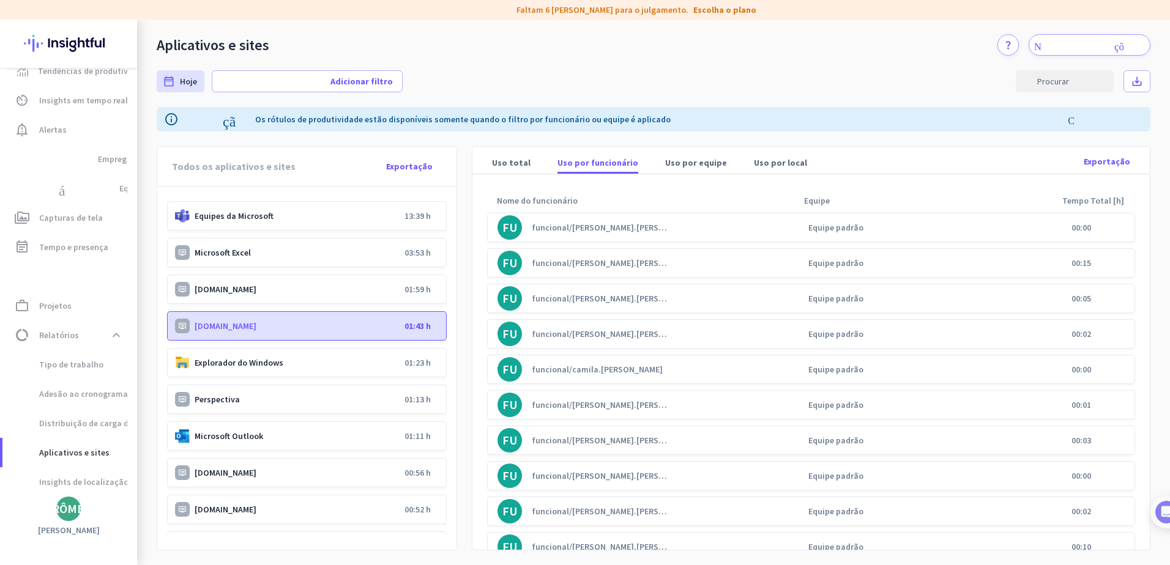
click at [218, 344] on p "Perspectiva" at bounding box center [297, 399] width 205 height 11
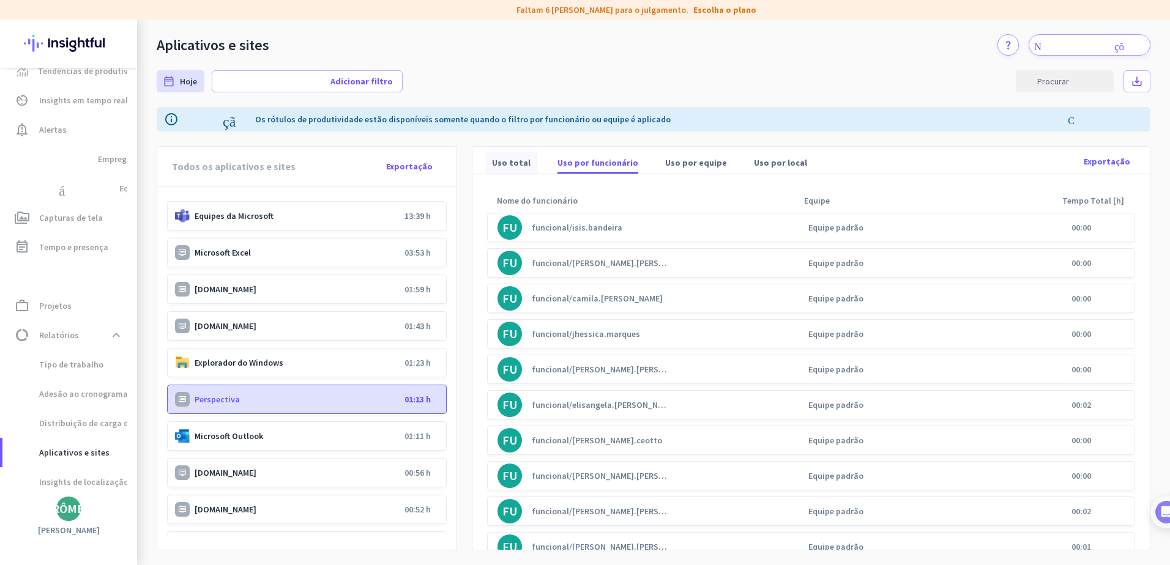
click at [512, 163] on font "Uso total" at bounding box center [511, 163] width 39 height 12
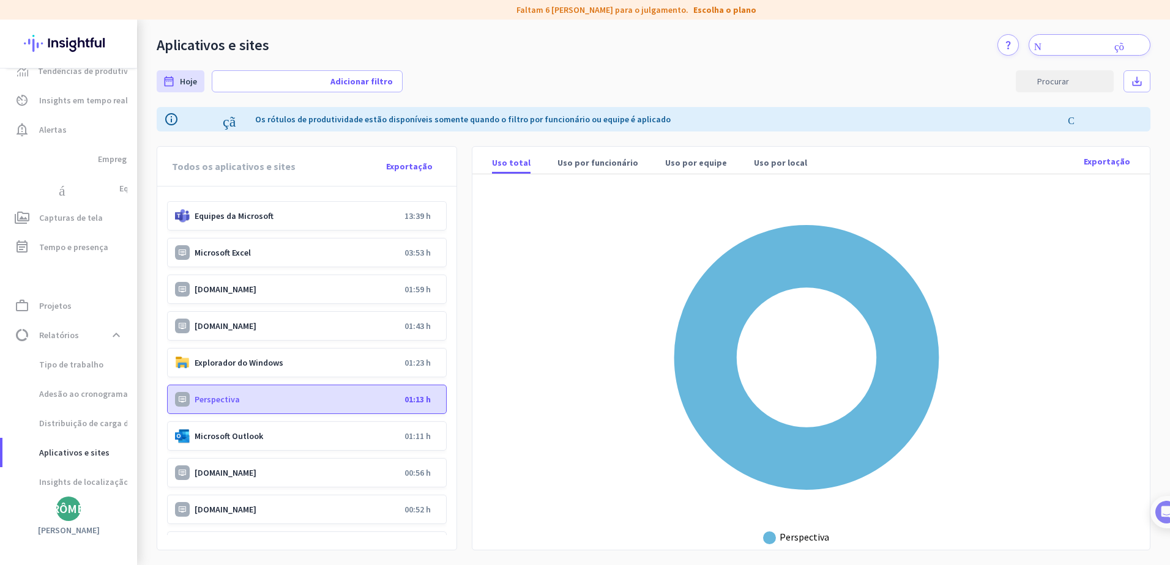
scroll to position [2, 0]
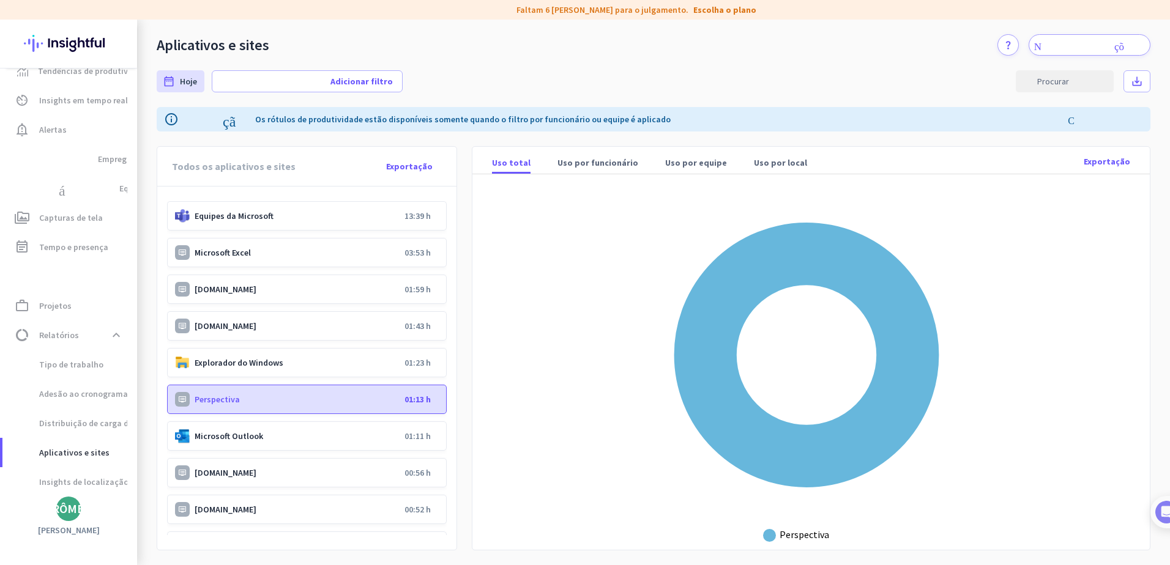
click at [216, 344] on p "Perspectiva" at bounding box center [297, 399] width 205 height 11
click at [215, 344] on p "Perspectiva" at bounding box center [297, 399] width 205 height 11
click at [213, 344] on p "Perspectiva" at bounding box center [297, 399] width 205 height 11
click at [211, 344] on p "Perspectiva" at bounding box center [297, 399] width 205 height 11
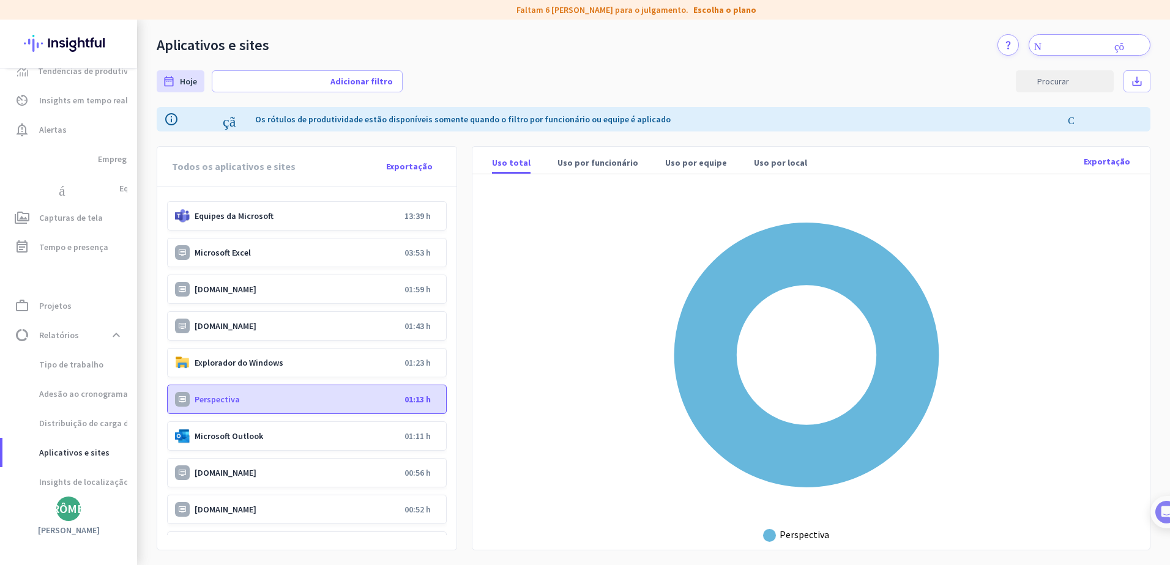
click at [211, 344] on p "Perspectiva" at bounding box center [297, 399] width 205 height 11
click at [573, 166] on font "Uso por funcionário" at bounding box center [597, 163] width 81 height 12
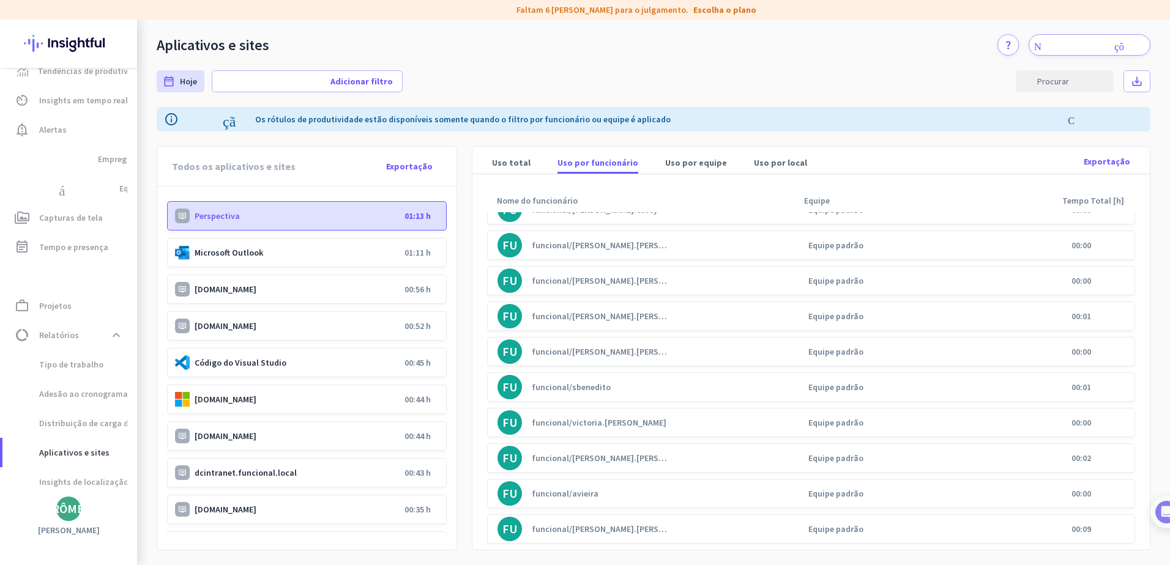
scroll to position [245, 0]
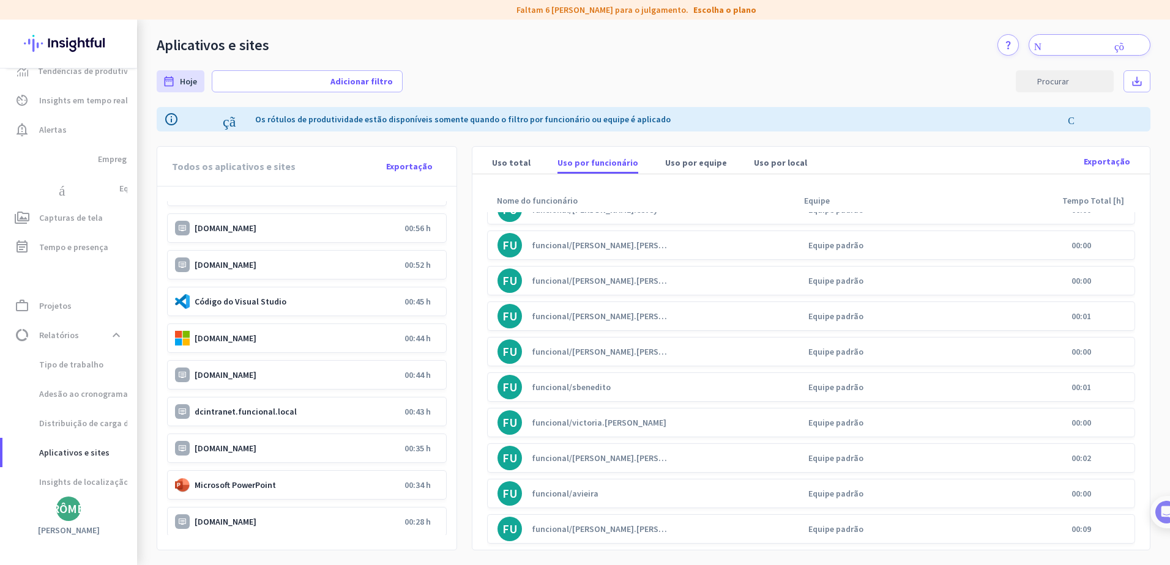
click at [264, 344] on p "[DOMAIN_NAME]" at bounding box center [297, 448] width 205 height 11
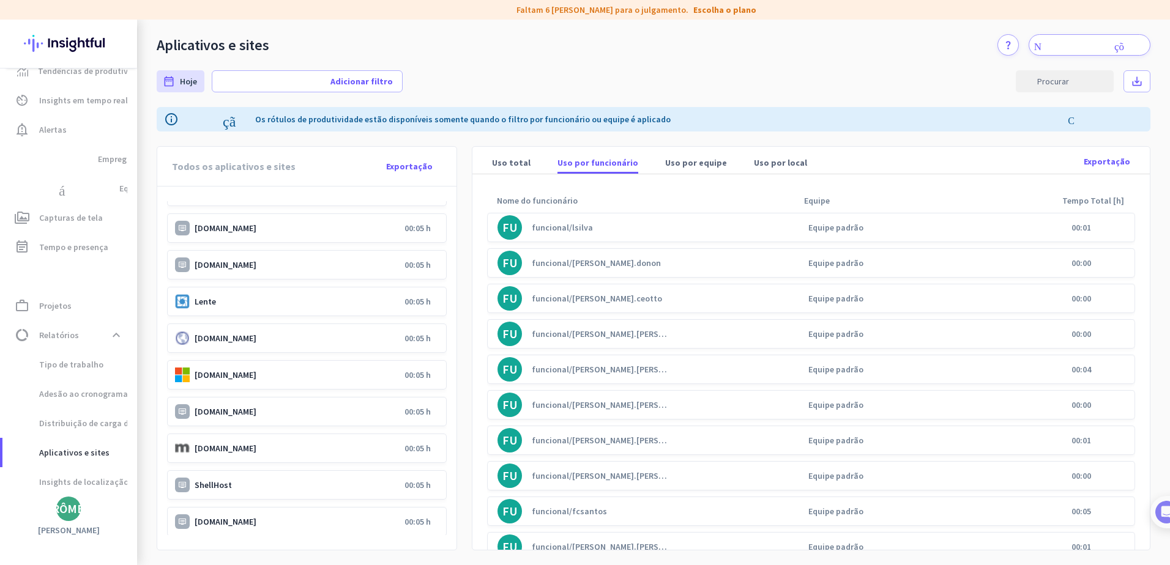
scroll to position [2325, 0]
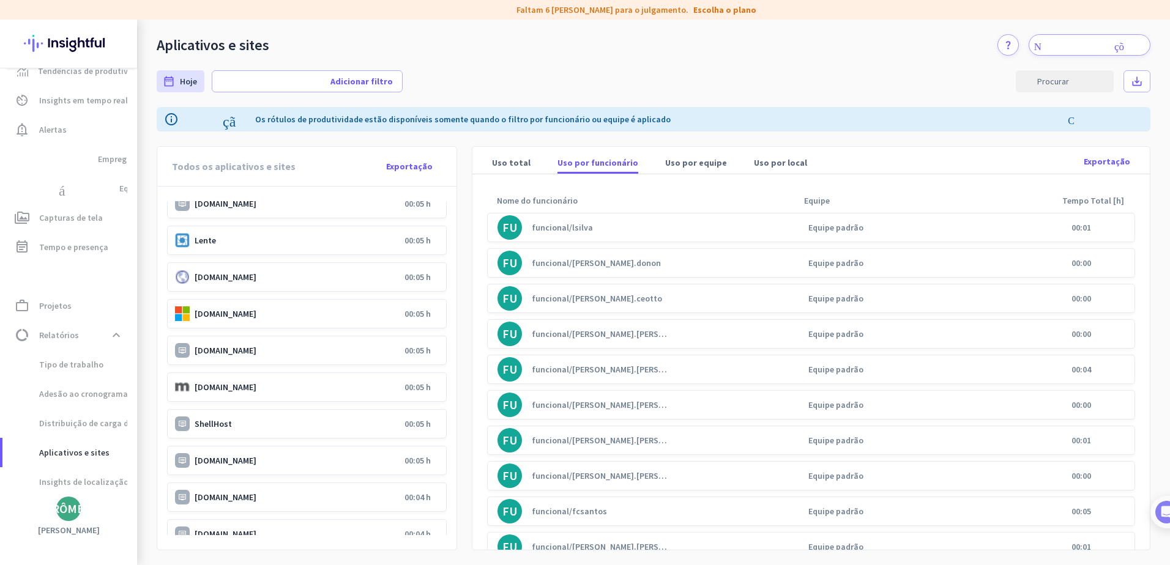
click at [231, 344] on p "[DOMAIN_NAME]" at bounding box center [297, 387] width 205 height 11
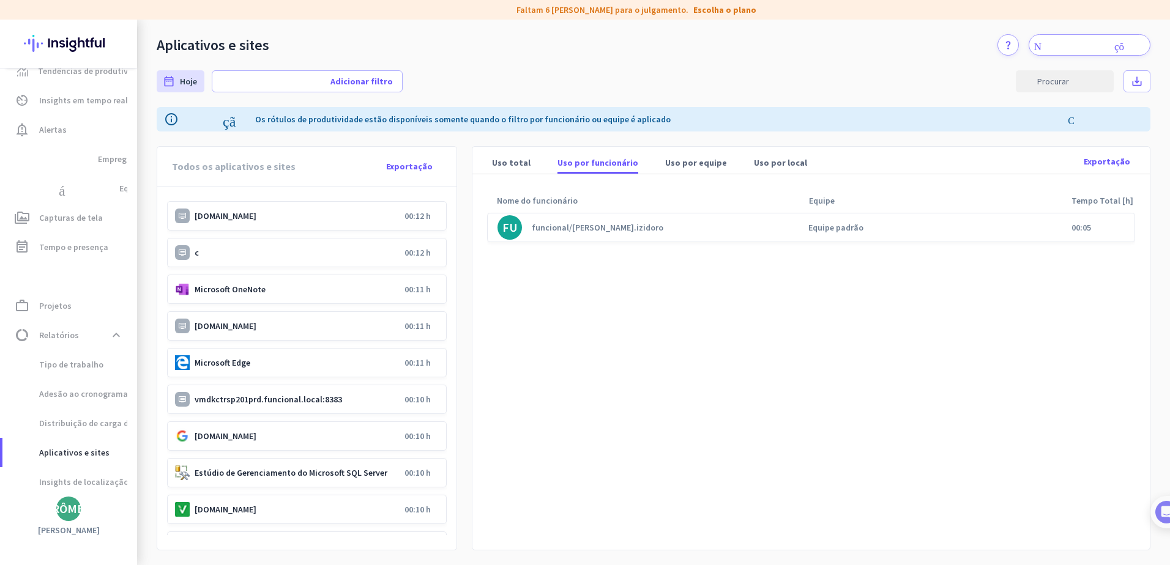
scroll to position [1346, 0]
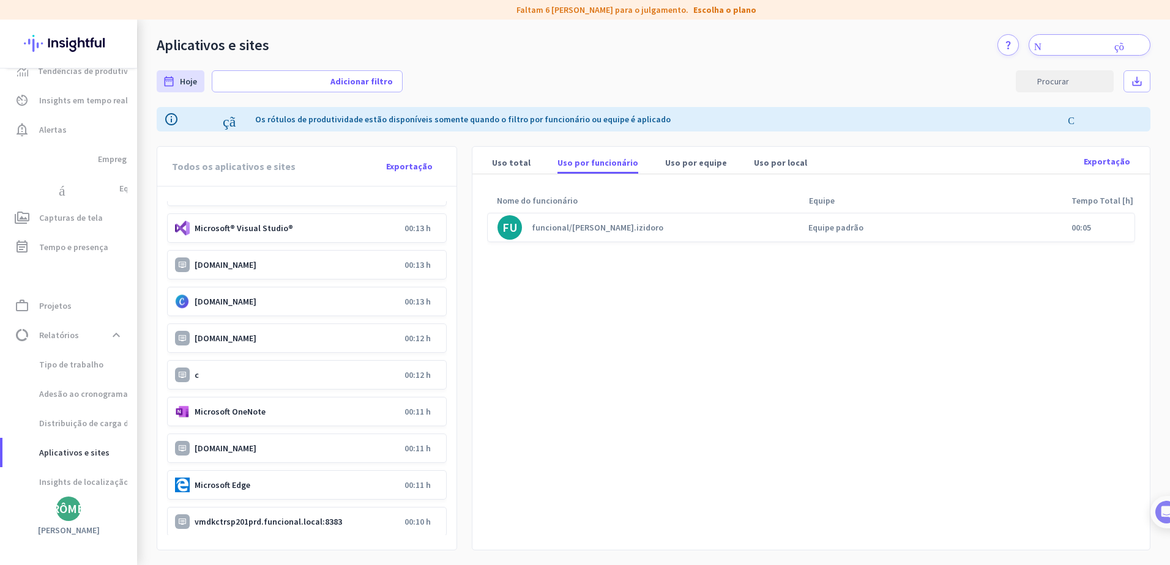
click at [229, 344] on p "c" at bounding box center [297, 375] width 205 height 11
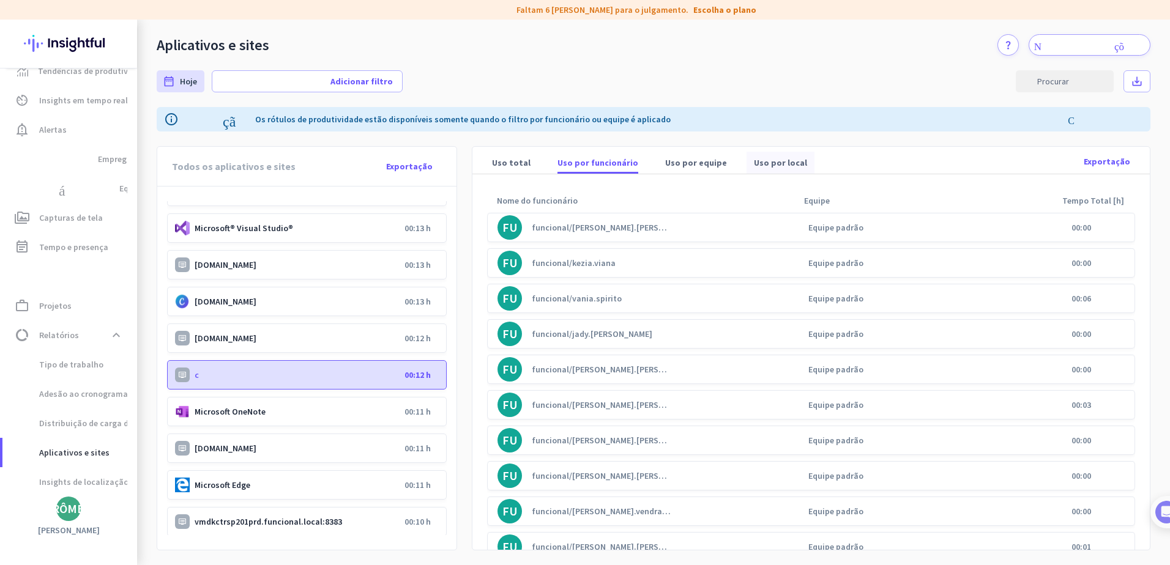
click at [769, 166] on font "Uso por local" at bounding box center [780, 163] width 53 height 12
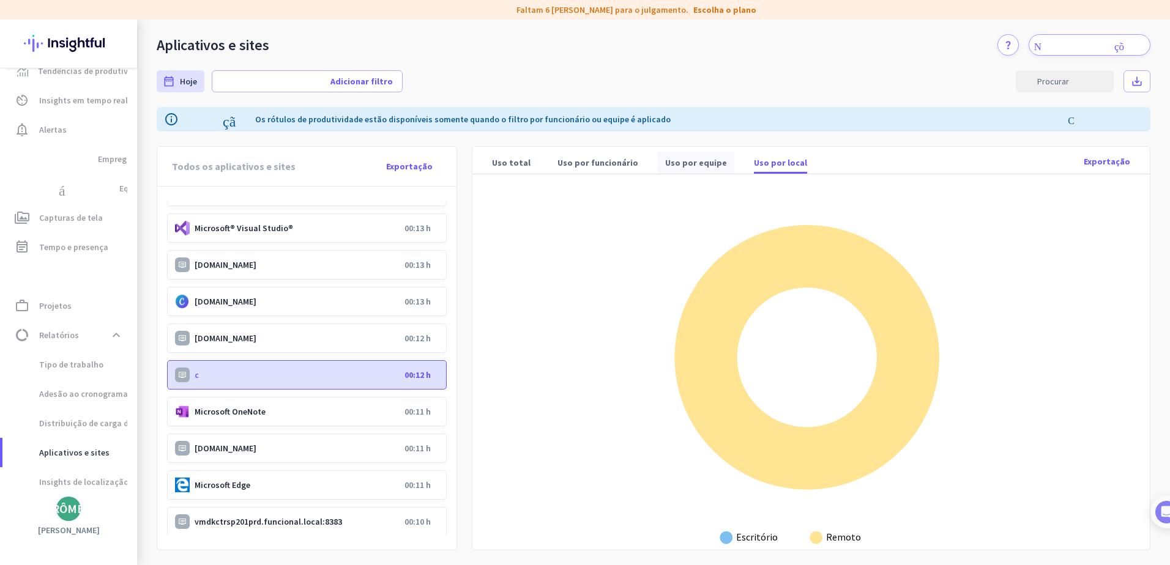
click at [671, 171] on span "Uso por equipe" at bounding box center [696, 163] width 62 height 22
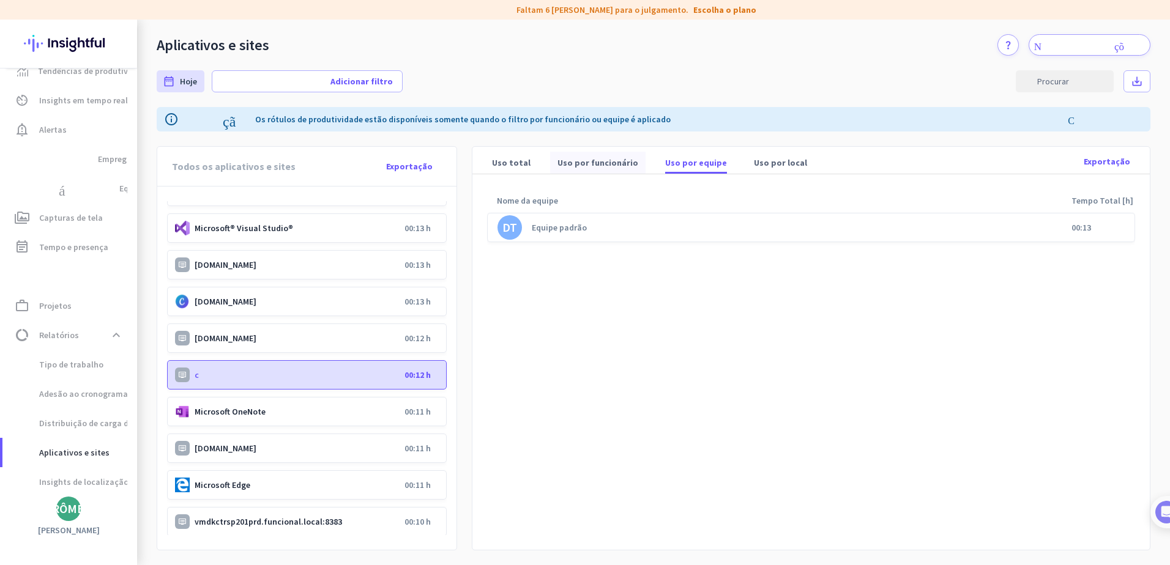
click at [590, 168] on font "Uso por funcionário" at bounding box center [597, 163] width 81 height 12
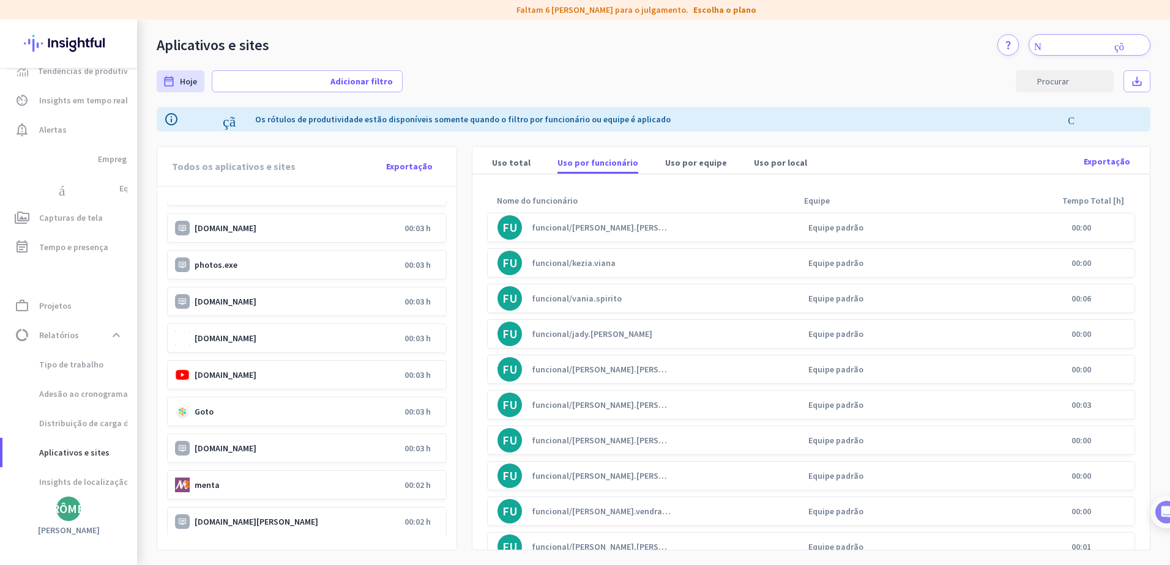
scroll to position [3059, 0]
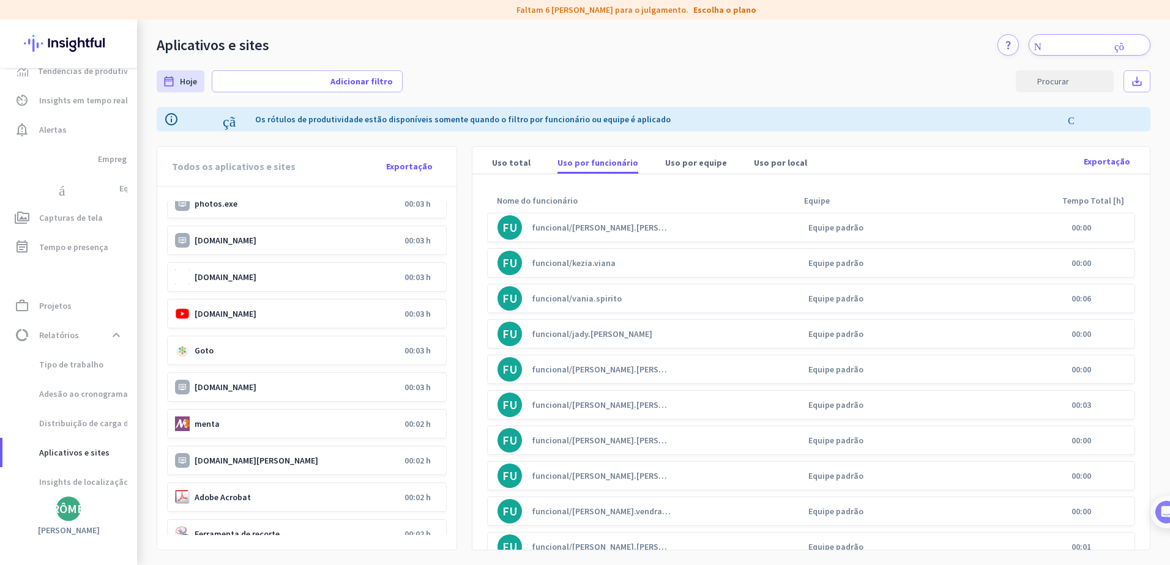
click at [253, 344] on p "Goto" at bounding box center [297, 350] width 205 height 11
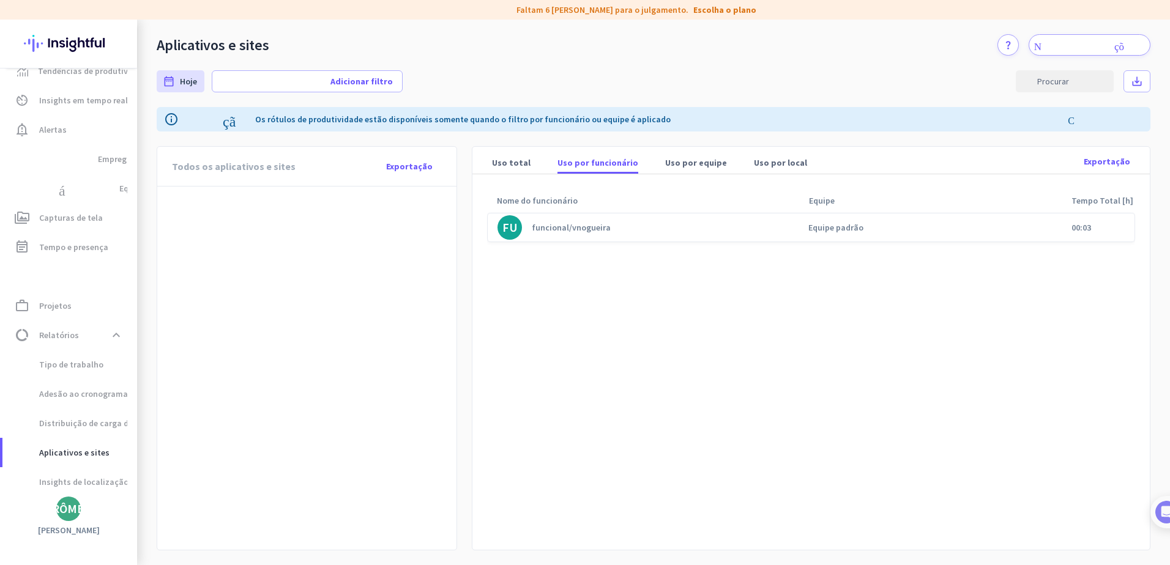
scroll to position [0, 0]
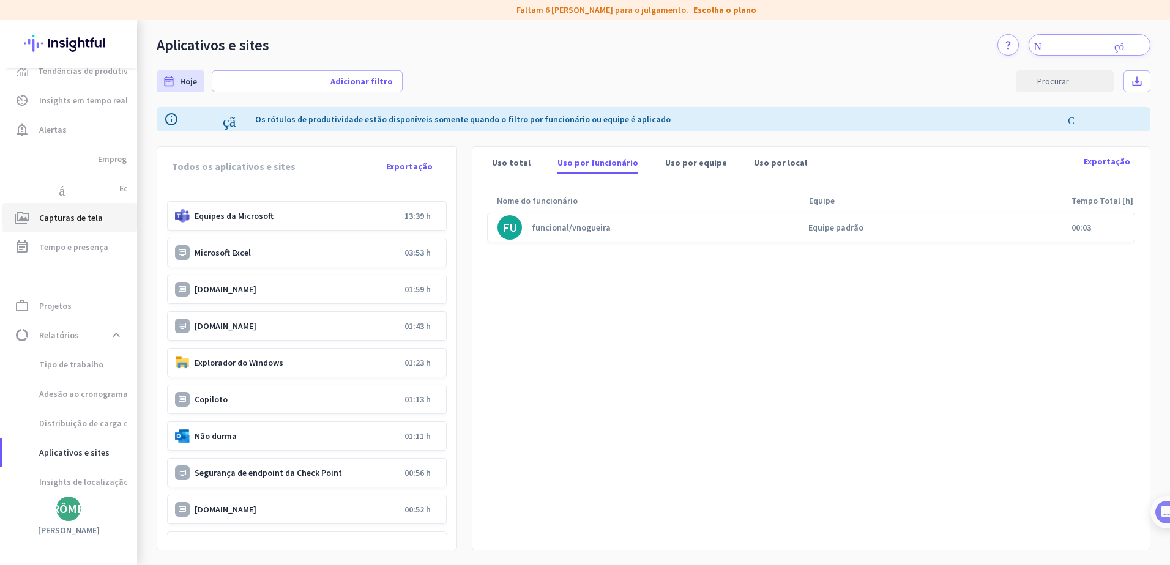
click at [79, 224] on span "Capturas de tela" at bounding box center [71, 217] width 64 height 15
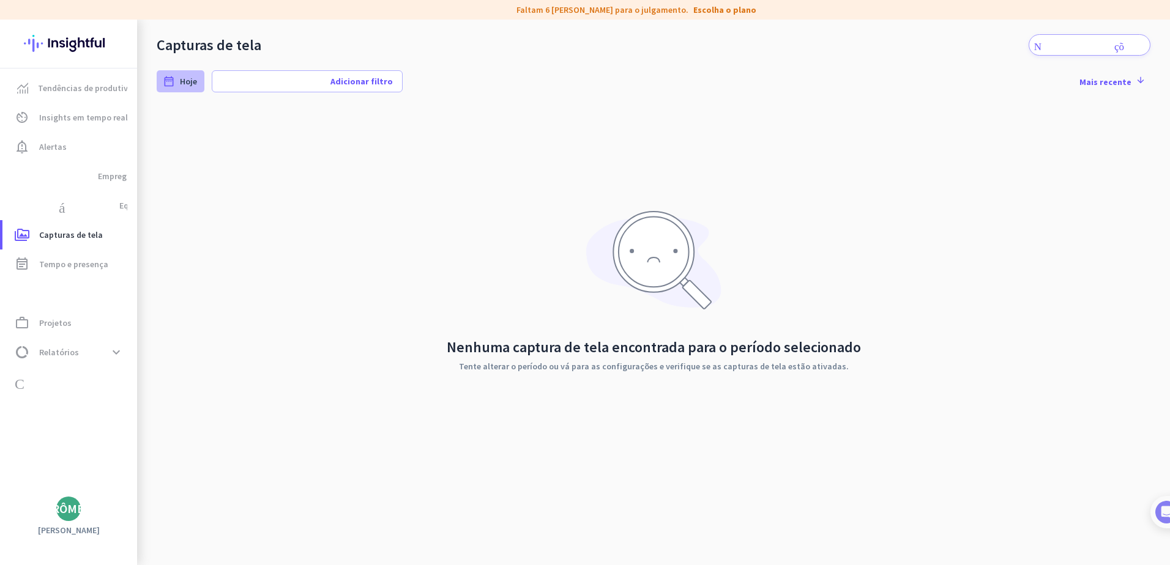
click at [182, 86] on span "Hoje" at bounding box center [188, 81] width 17 height 12
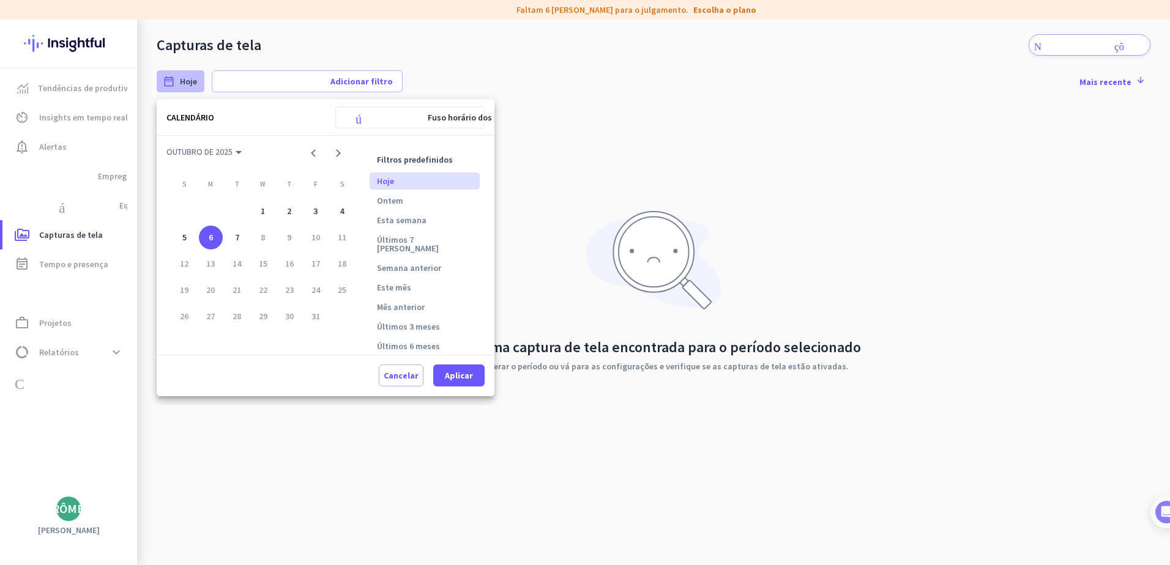
click at [212, 236] on div "6" at bounding box center [211, 238] width 24 height 24
click at [459, 344] on span "Aplicar" at bounding box center [459, 376] width 28 height 12
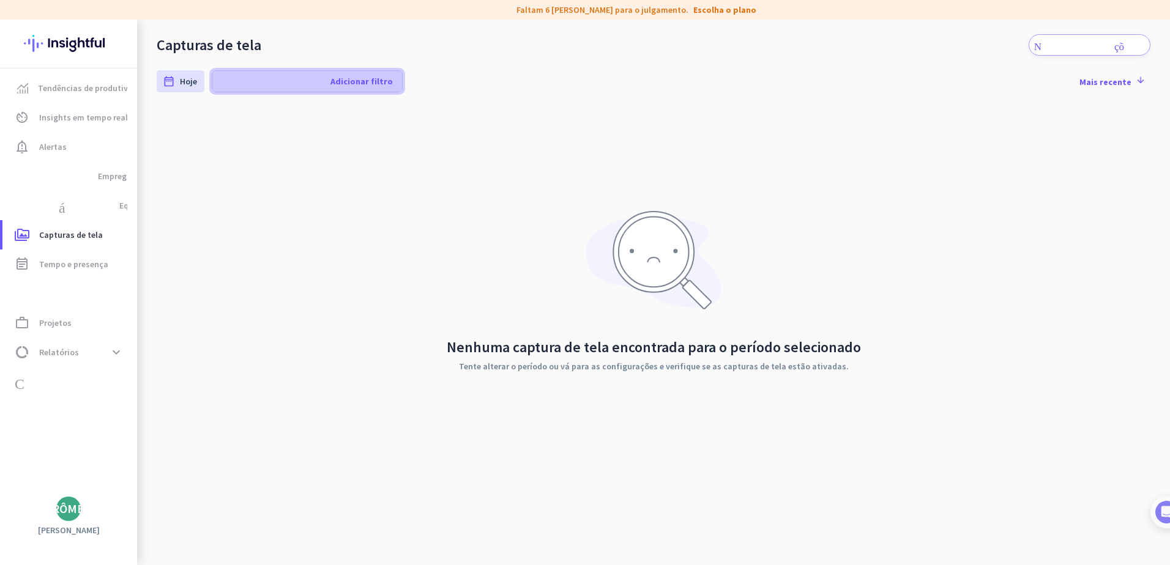
click at [341, 78] on span "Adicionar filtro" at bounding box center [361, 81] width 62 height 12
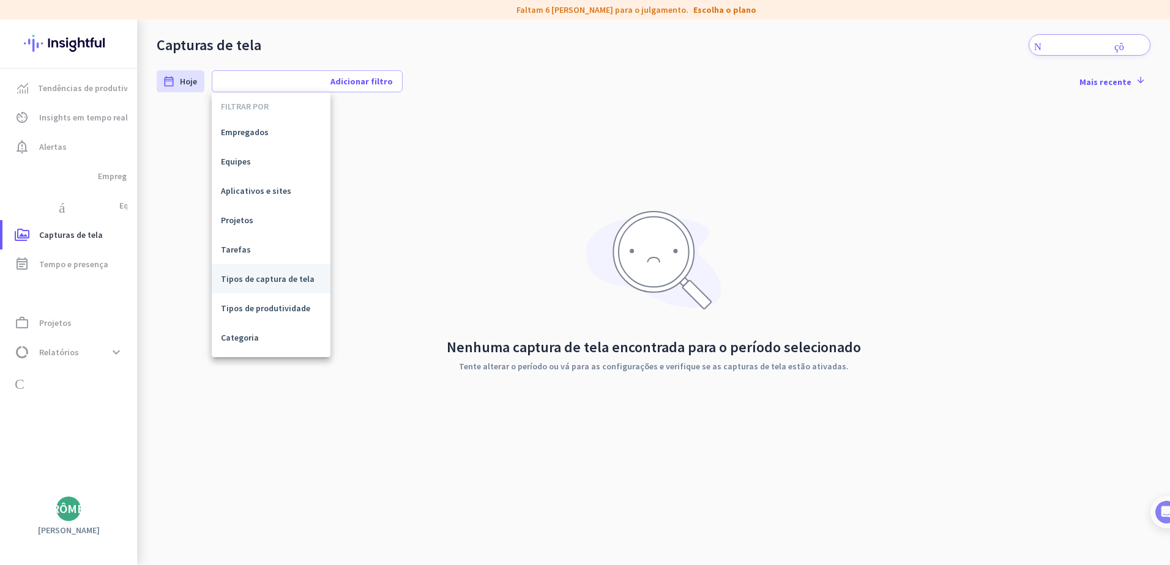
click at [248, 284] on span "Tipos de captura de tela" at bounding box center [271, 279] width 100 height 12
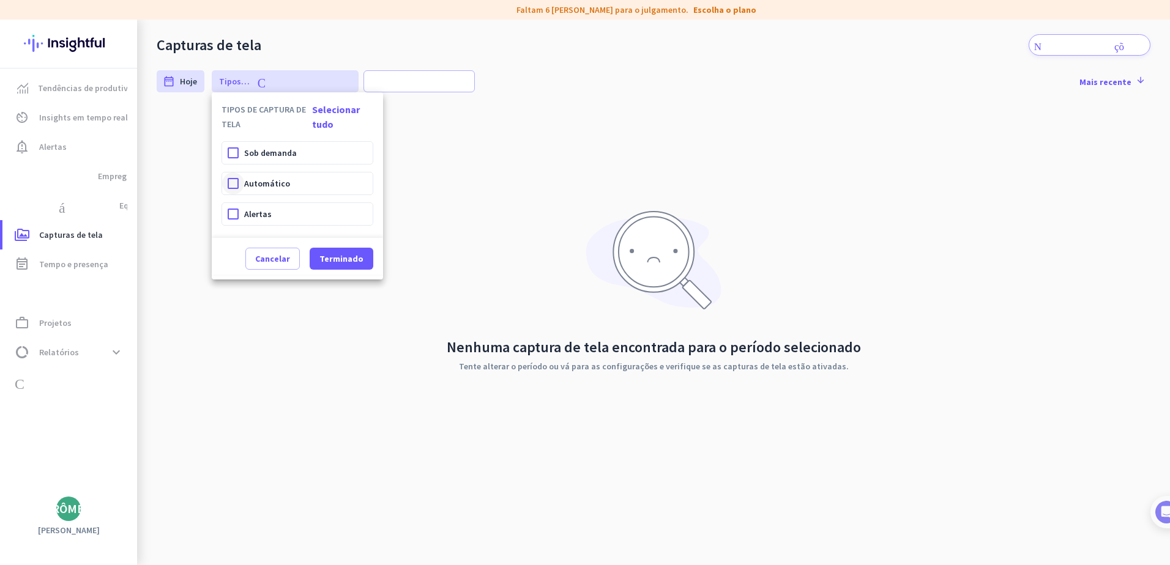
click at [235, 184] on div at bounding box center [233, 184] width 22 height 22
click at [343, 261] on span "Terminado" at bounding box center [341, 259] width 44 height 12
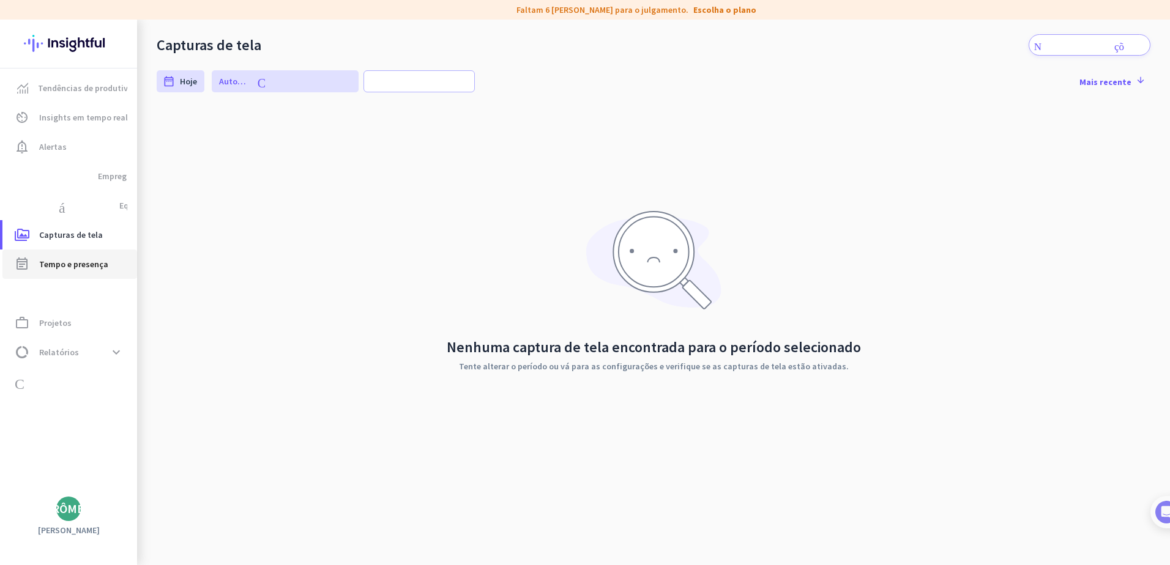
click at [70, 266] on span "Tempo e presença" at bounding box center [73, 264] width 69 height 15
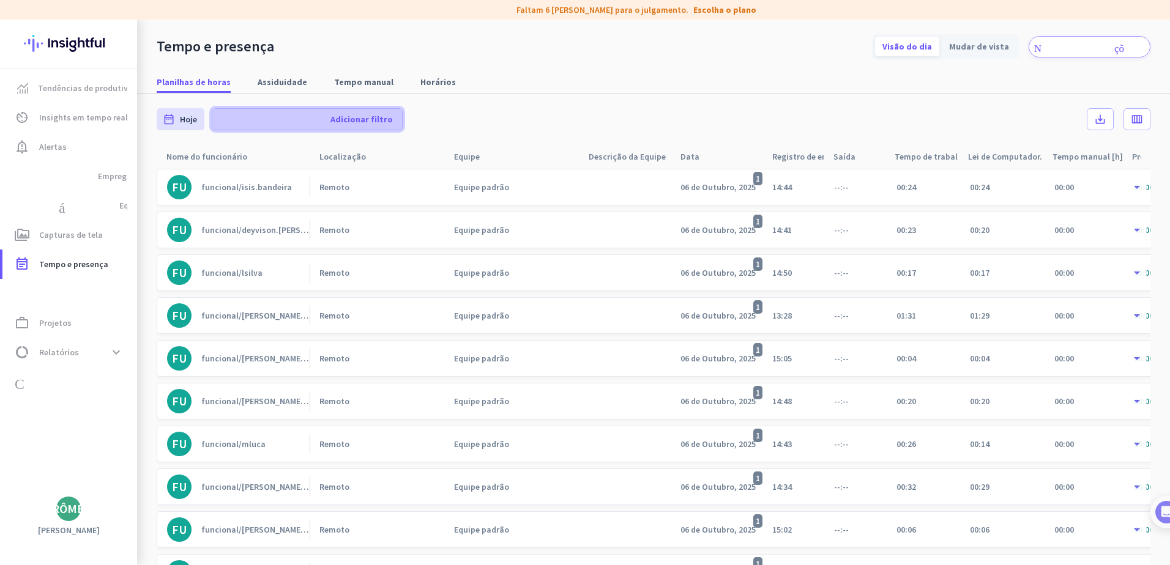
click at [296, 121] on icon "adicionar" at bounding box center [273, 119] width 110 height 12
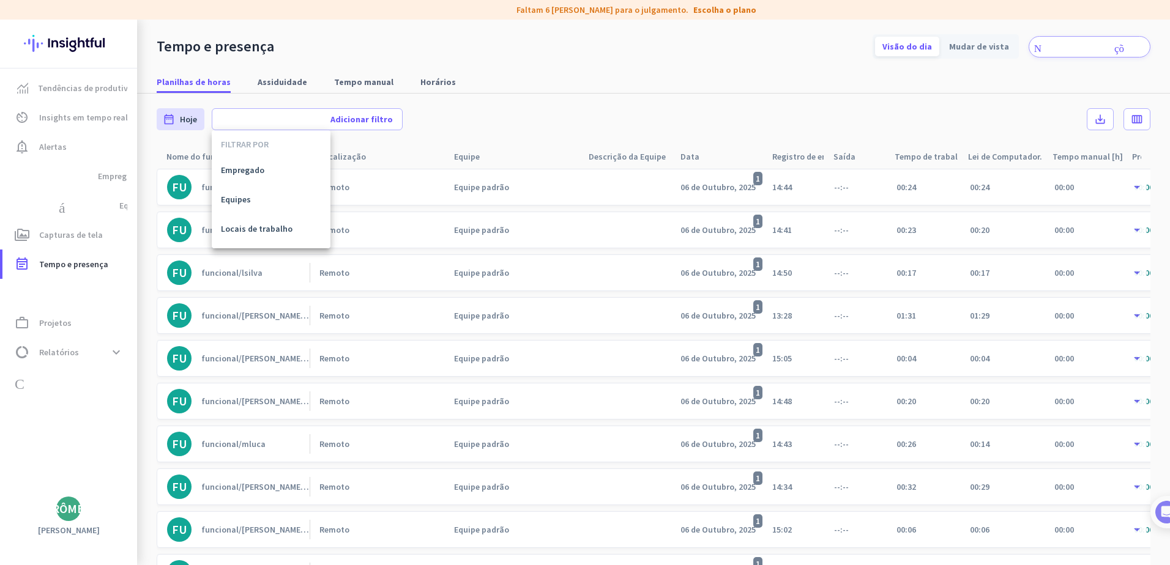
click at [303, 116] on div at bounding box center [585, 282] width 1170 height 565
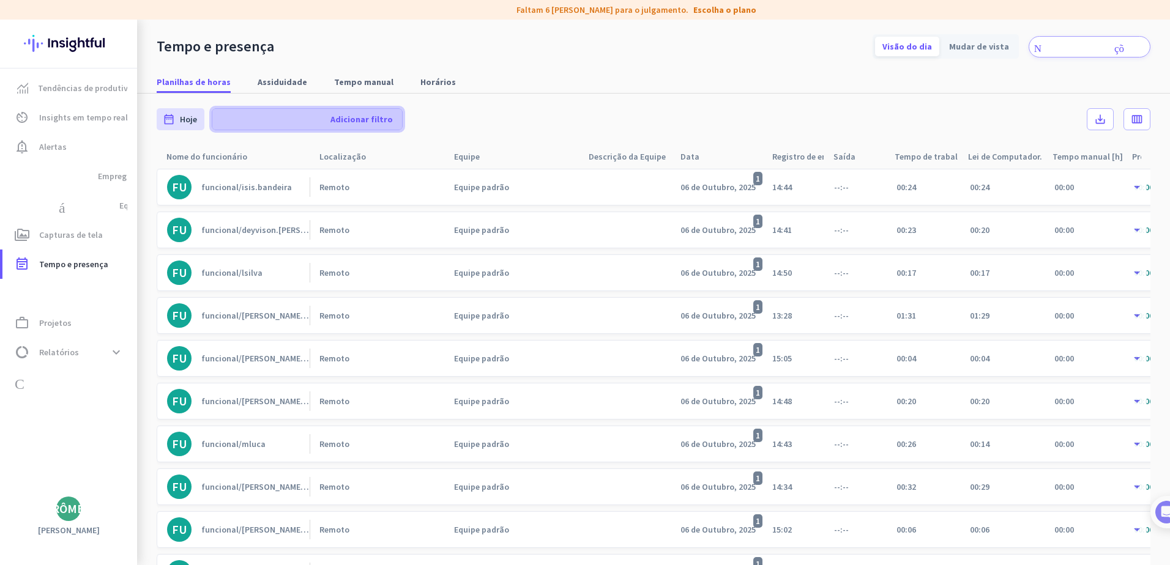
click at [215, 119] on span at bounding box center [307, 119] width 190 height 29
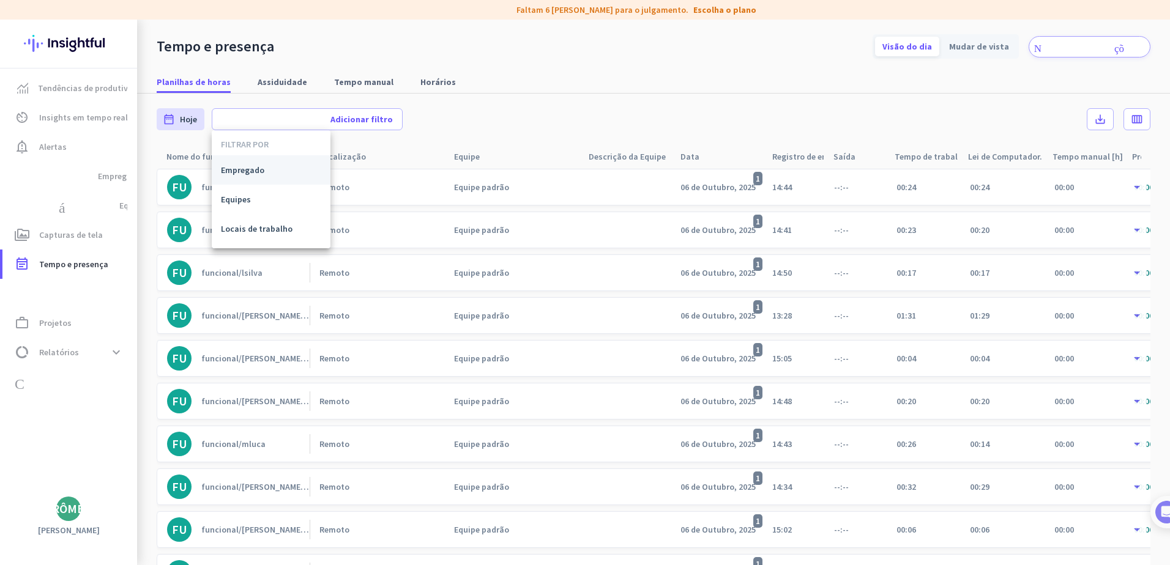
click at [237, 171] on span "Empregado" at bounding box center [271, 170] width 100 height 12
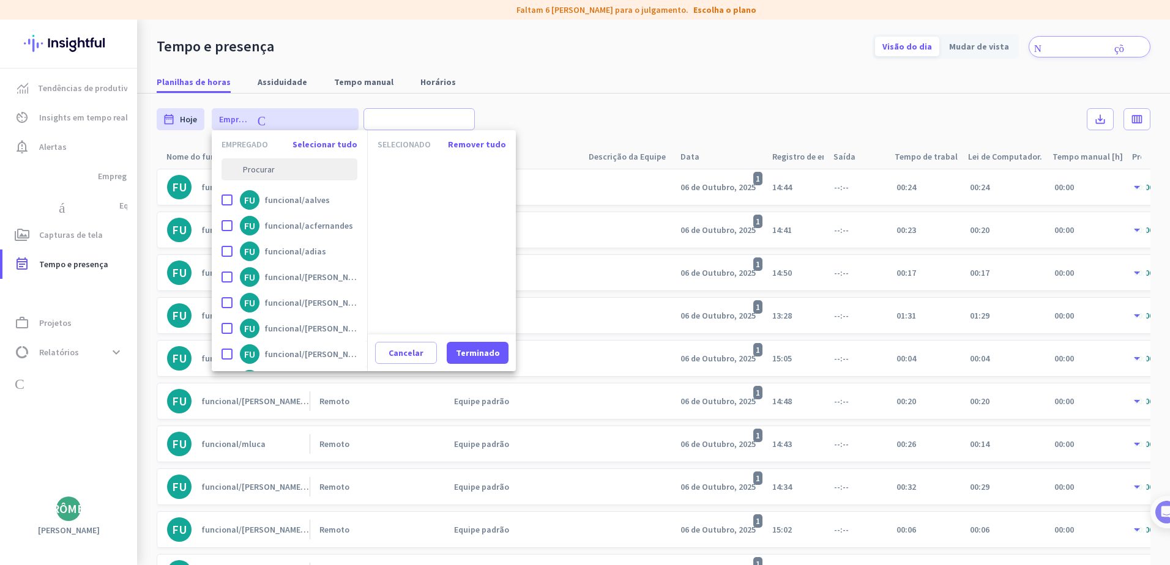
click at [266, 169] on icon "procurar" at bounding box center [272, 169] width 88 height 11
drag, startPoint x: 290, startPoint y: 168, endPoint x: 296, endPoint y: 169, distance: 6.4
click at [290, 168] on icon "procurar" at bounding box center [272, 169] width 88 height 11
click at [311, 169] on icon "procurar" at bounding box center [272, 169] width 88 height 11
click at [256, 171] on icon "procurar" at bounding box center [272, 169] width 88 height 11
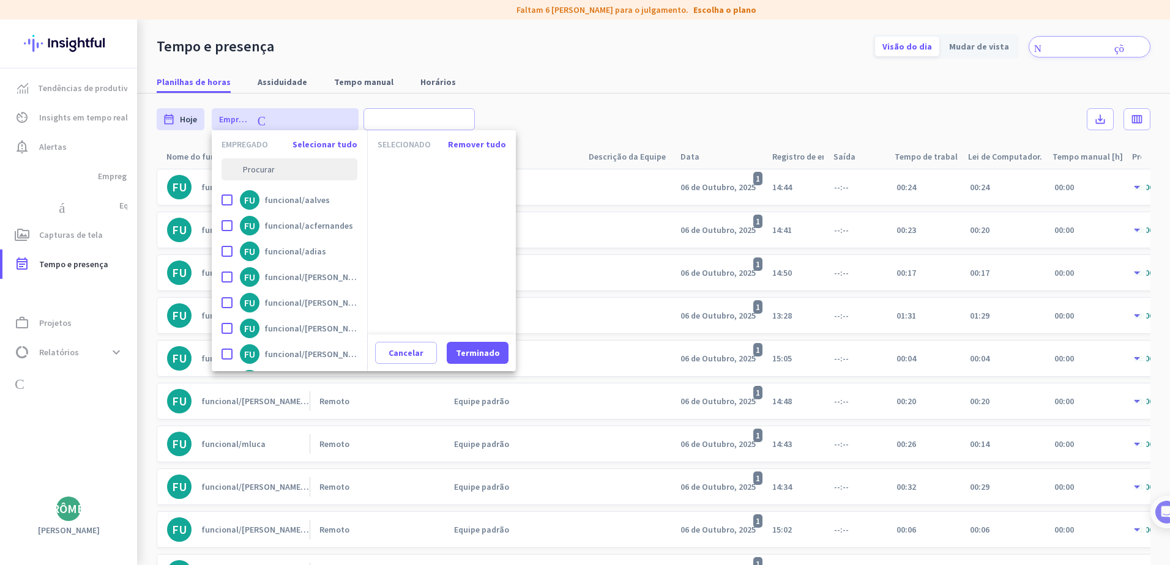
drag, startPoint x: 247, startPoint y: 168, endPoint x: 233, endPoint y: 165, distance: 14.9
click at [247, 168] on icon "procurar" at bounding box center [272, 169] width 88 height 11
click at [230, 162] on div "procurar" at bounding box center [272, 169] width 88 height 22
click at [252, 163] on div "procurar" at bounding box center [272, 169] width 88 height 22
click at [250, 144] on div "Empregado" at bounding box center [245, 144] width 47 height 9
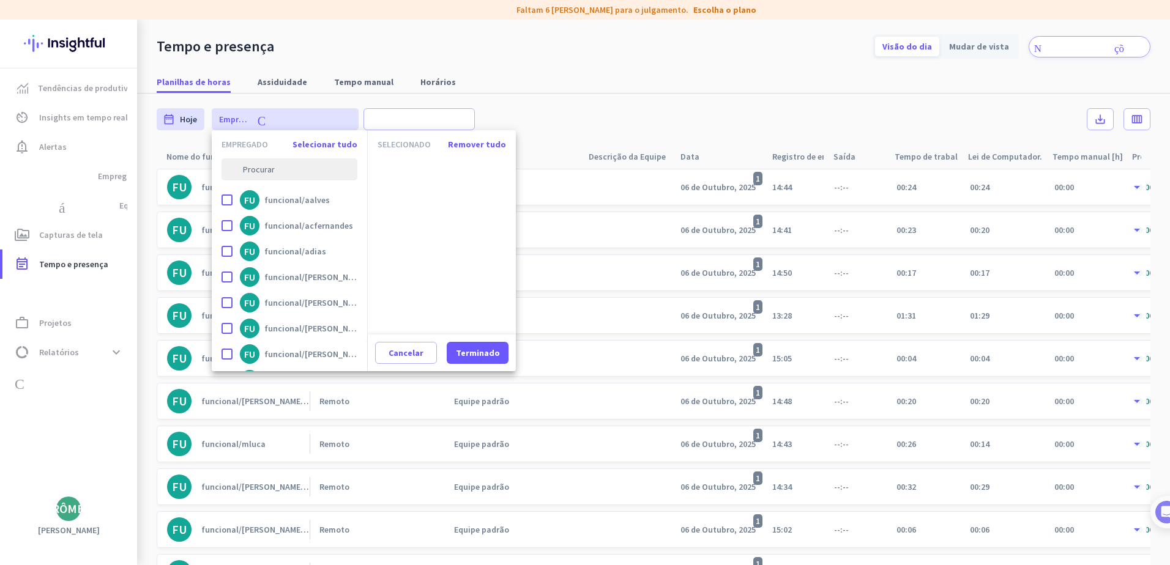
drag, startPoint x: 250, startPoint y: 144, endPoint x: 297, endPoint y: 168, distance: 52.5
click at [297, 168] on icon "procurar" at bounding box center [272, 169] width 88 height 11
click at [298, 168] on icon "procurar" at bounding box center [272, 169] width 88 height 11
click at [319, 141] on div "Selecionar tudo" at bounding box center [324, 144] width 65 height 9
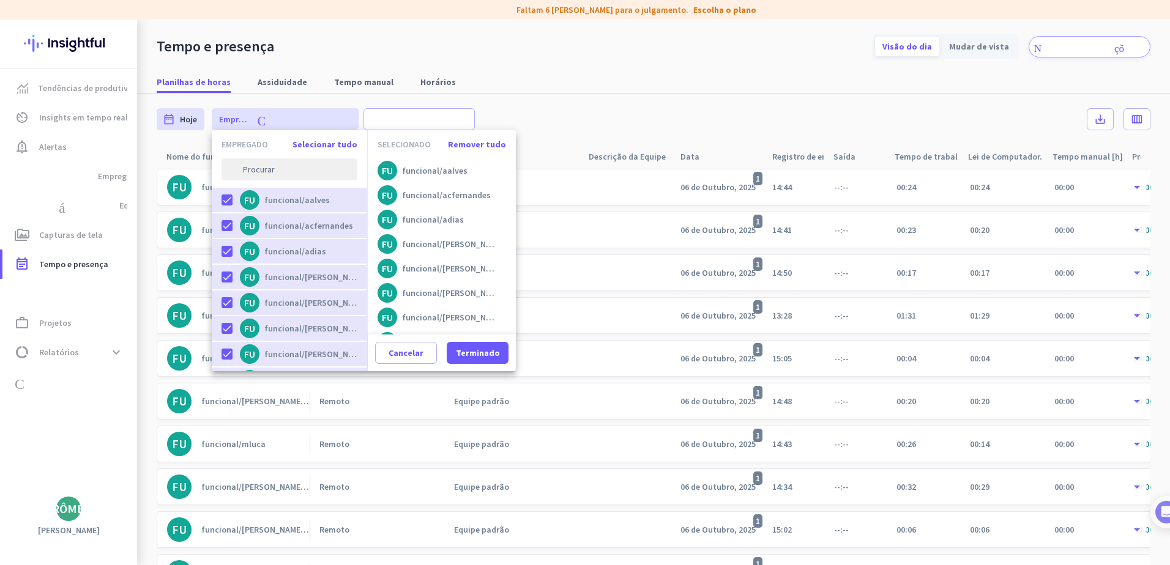
click at [319, 141] on div "Selecionar tudo" at bounding box center [324, 144] width 65 height 9
click at [319, 145] on div "Selecionar tudo" at bounding box center [324, 144] width 65 height 9
click at [475, 141] on div "Remover tudo" at bounding box center [477, 144] width 58 height 9
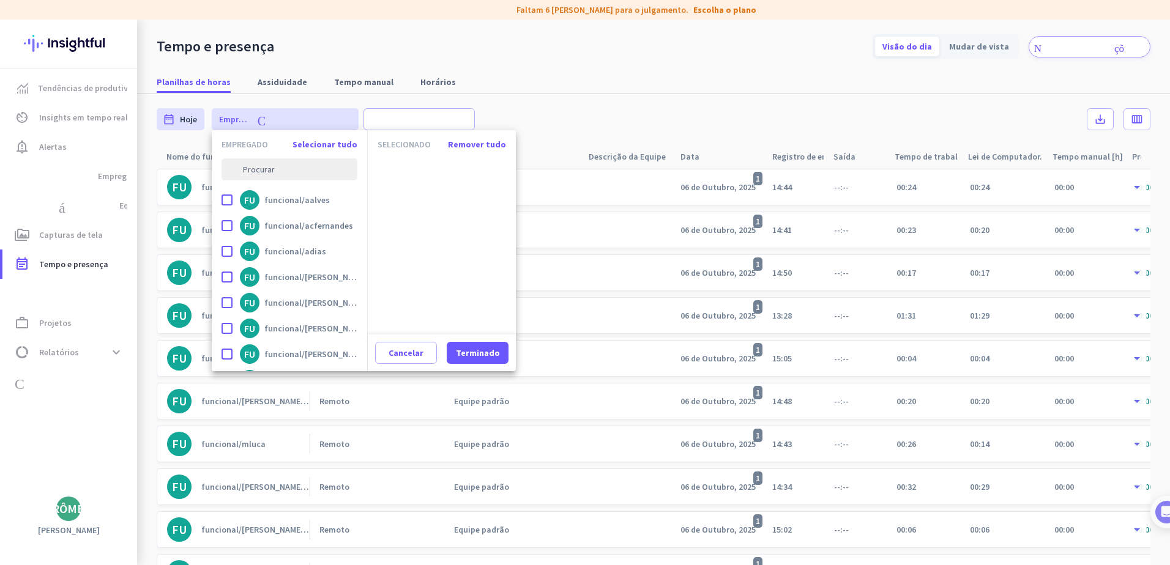
click at [302, 166] on icon "procurar" at bounding box center [272, 169] width 88 height 11
click at [286, 171] on icon "procurar" at bounding box center [272, 169] width 88 height 11
click at [420, 344] on span "Cancelar" at bounding box center [406, 353] width 35 height 12
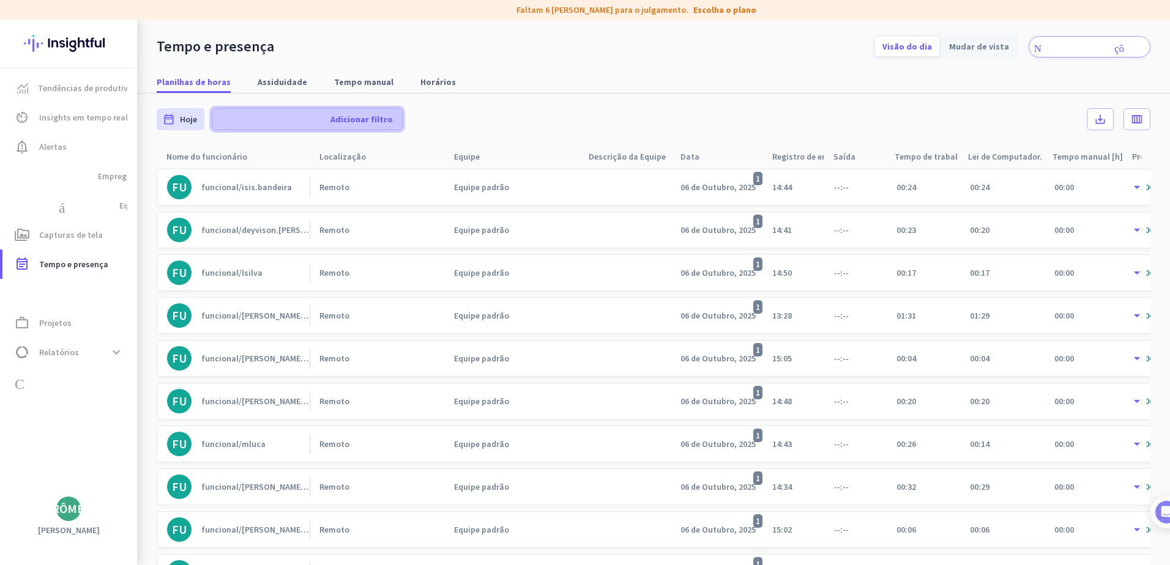
click at [267, 115] on button "adicionar Adicionar filtro" at bounding box center [307, 119] width 191 height 22
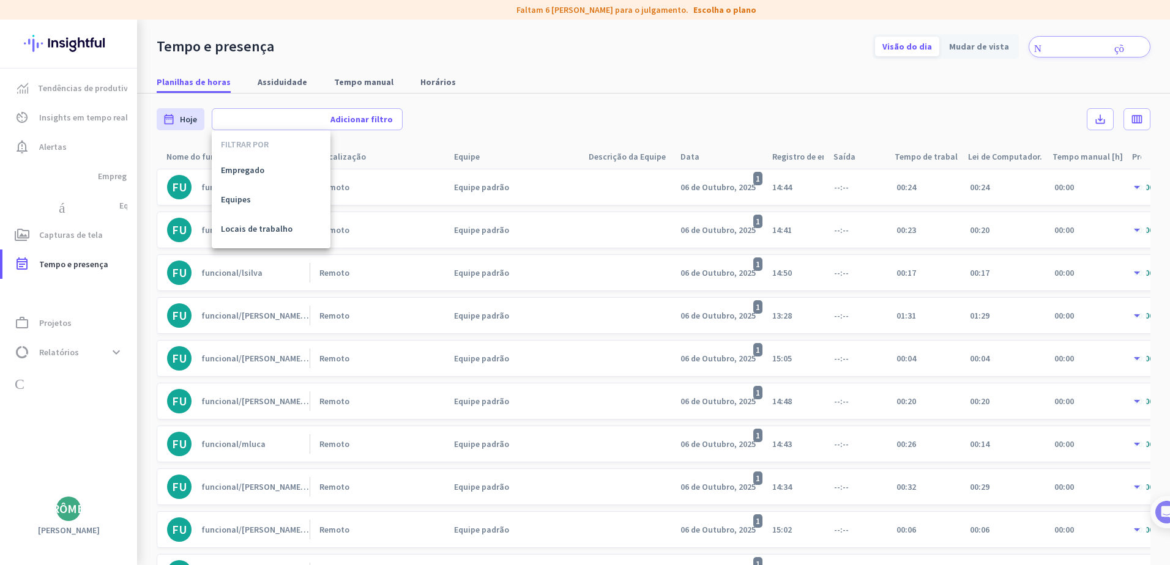
click at [254, 174] on span "Empregado" at bounding box center [271, 170] width 100 height 12
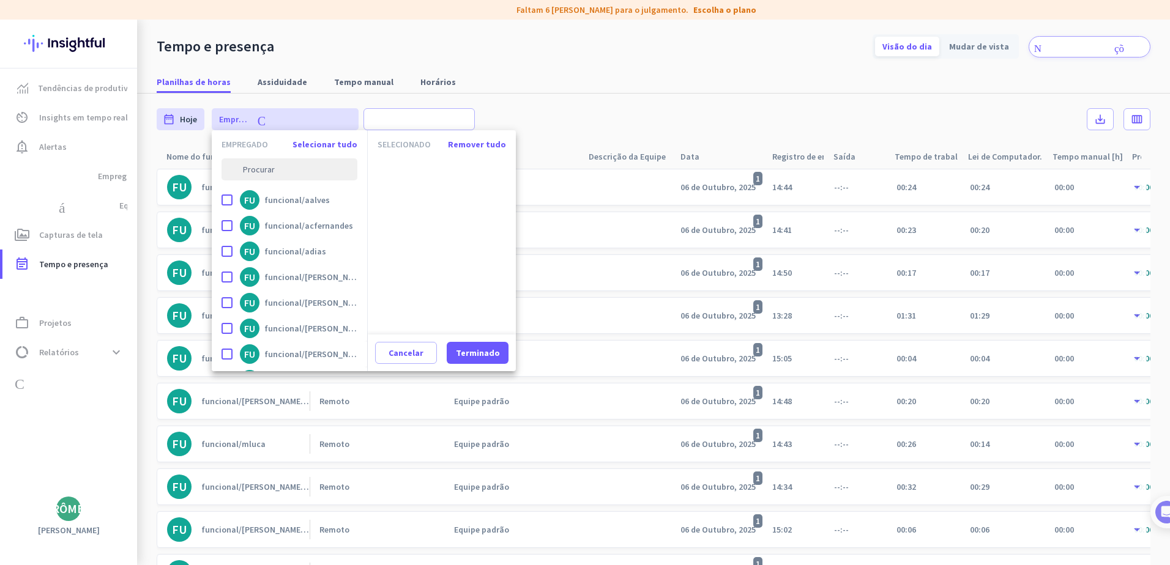
click at [275, 168] on icon "procurar" at bounding box center [272, 169] width 88 height 11
click at [259, 170] on icon "procurar" at bounding box center [272, 169] width 88 height 11
click at [307, 173] on icon "procurar" at bounding box center [272, 169] width 88 height 11
click at [305, 173] on icon "procurar" at bounding box center [272, 169] width 88 height 11
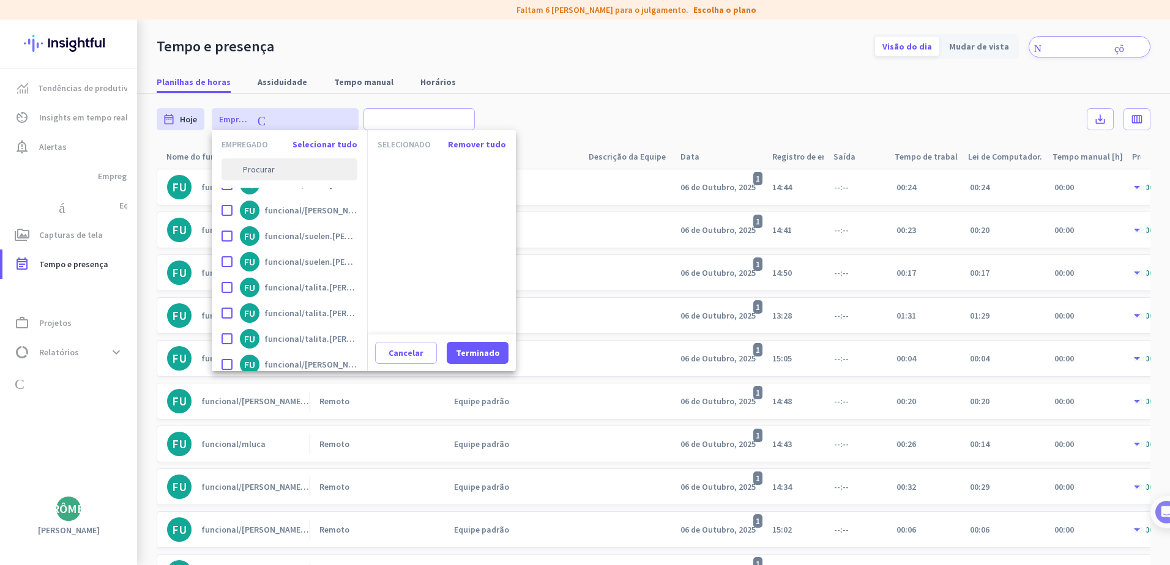
scroll to position [6932, 0]
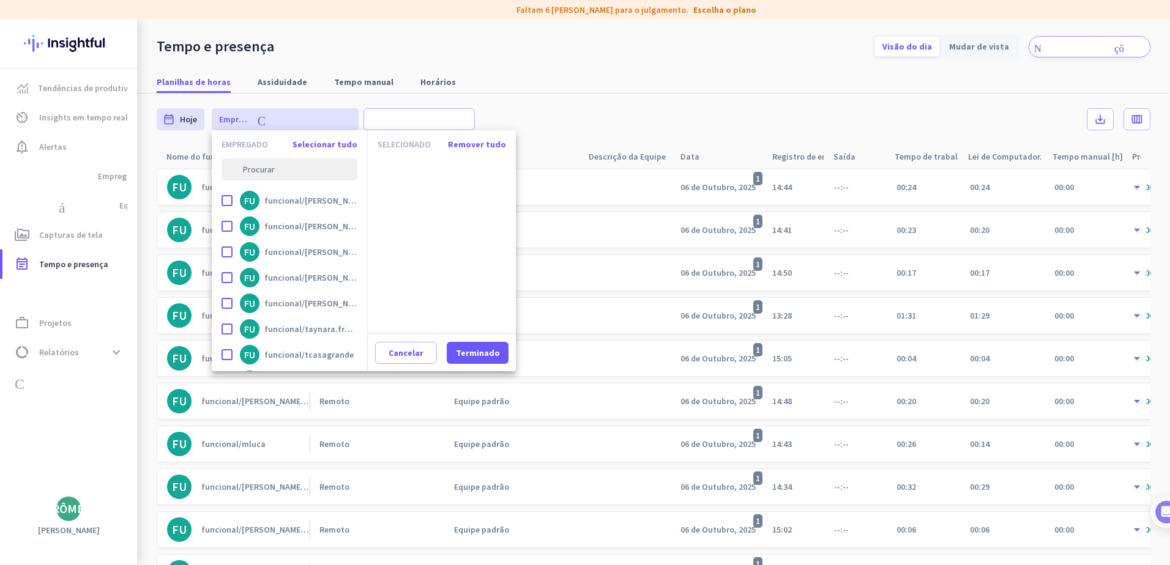
click at [451, 197] on cdk-virtual-scroll-viewport at bounding box center [442, 246] width 148 height 176
click at [289, 167] on icon "procurar" at bounding box center [272, 169] width 88 height 11
click at [248, 173] on icon "procurar" at bounding box center [272, 169] width 88 height 11
click at [247, 173] on icon "procurar" at bounding box center [272, 169] width 88 height 11
click at [246, 173] on icon "procurar" at bounding box center [272, 169] width 88 height 11
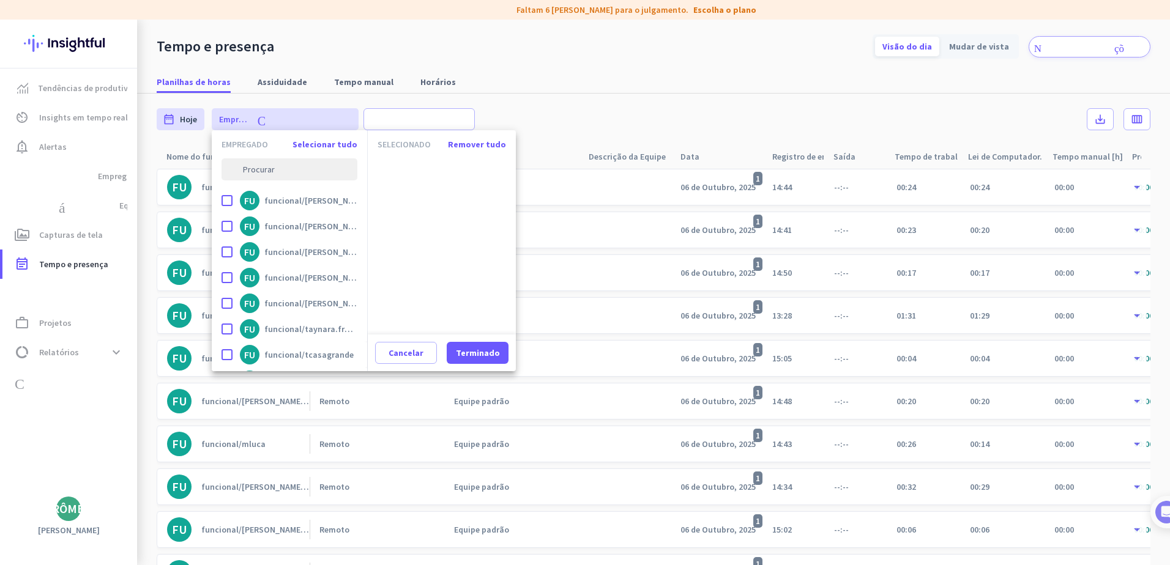
click at [250, 171] on icon "procurar" at bounding box center [272, 169] width 88 height 11
click at [247, 171] on icon "procurar" at bounding box center [272, 169] width 88 height 11
click at [246, 171] on icon "procurar" at bounding box center [272, 169] width 88 height 11
click at [335, 169] on input "text" at bounding box center [290, 169] width 136 height 22
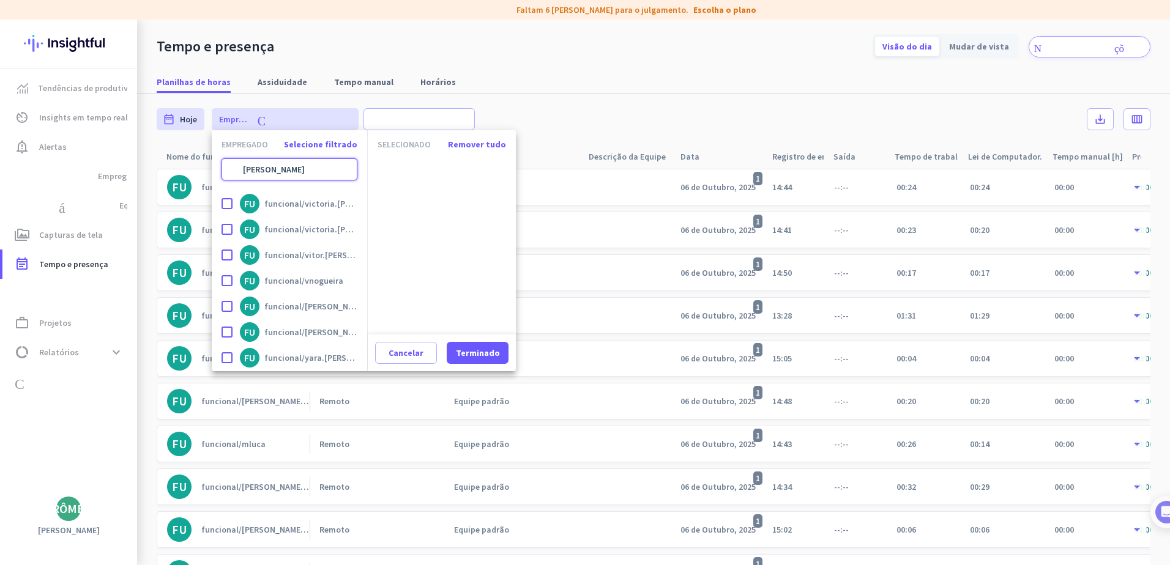
scroll to position [0, 0]
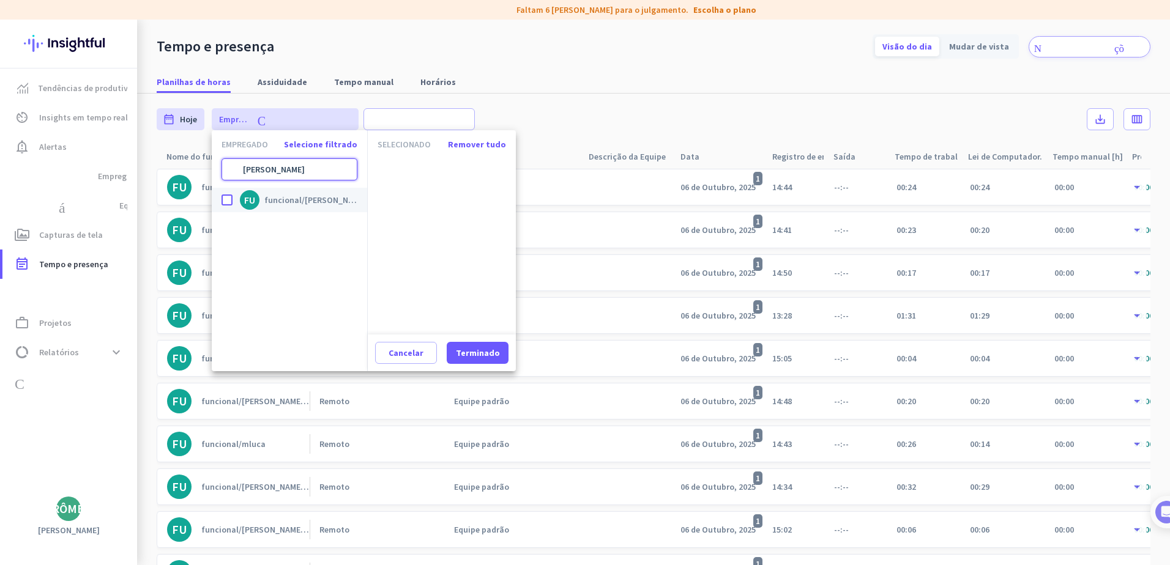
type input "[PERSON_NAME]"
click at [307, 199] on span "funcional/[PERSON_NAME].moyses" at bounding box center [310, 200] width 93 height 11
click at [0, 0] on input "done FU funcional/[PERSON_NAME].moyses" at bounding box center [0, 0] width 0 height 0
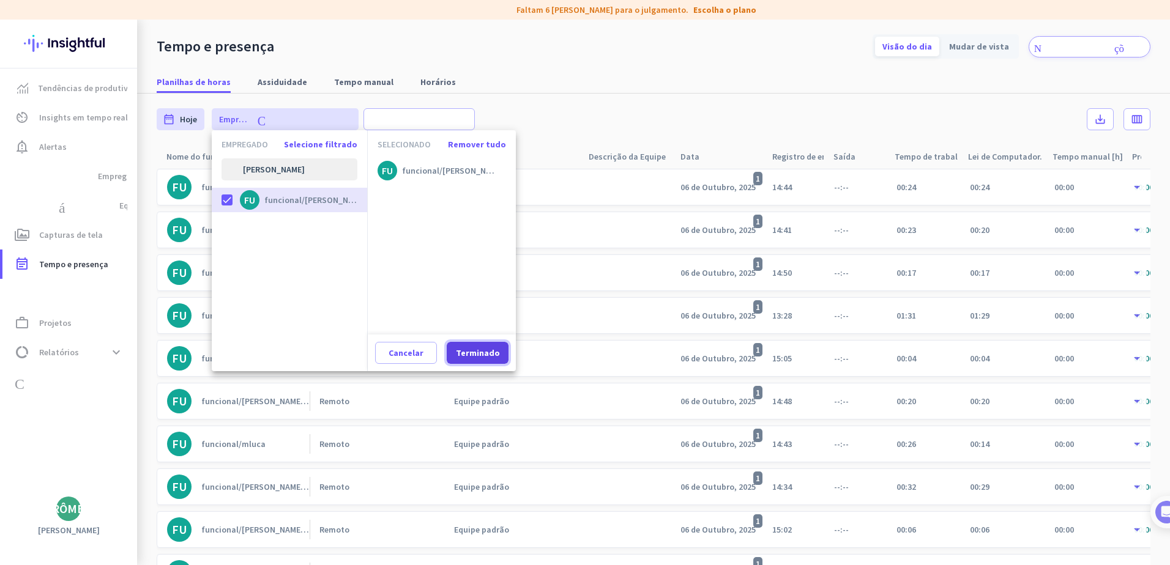
click at [486, 344] on span "Terminado" at bounding box center [477, 353] width 44 height 12
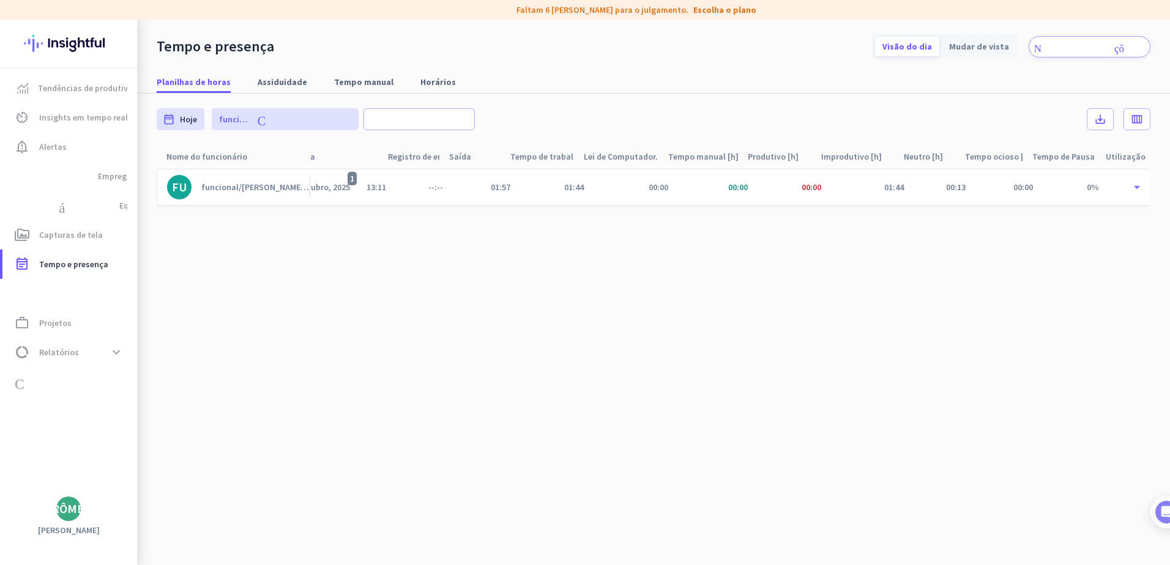
scroll to position [0, 403]
click at [734, 190] on span "00:00" at bounding box center [738, 187] width 20 height 11
click at [749, 160] on font "Produtivo [h]" at bounding box center [754, 156] width 51 height 11
click at [112, 344] on span at bounding box center [116, 352] width 22 height 22
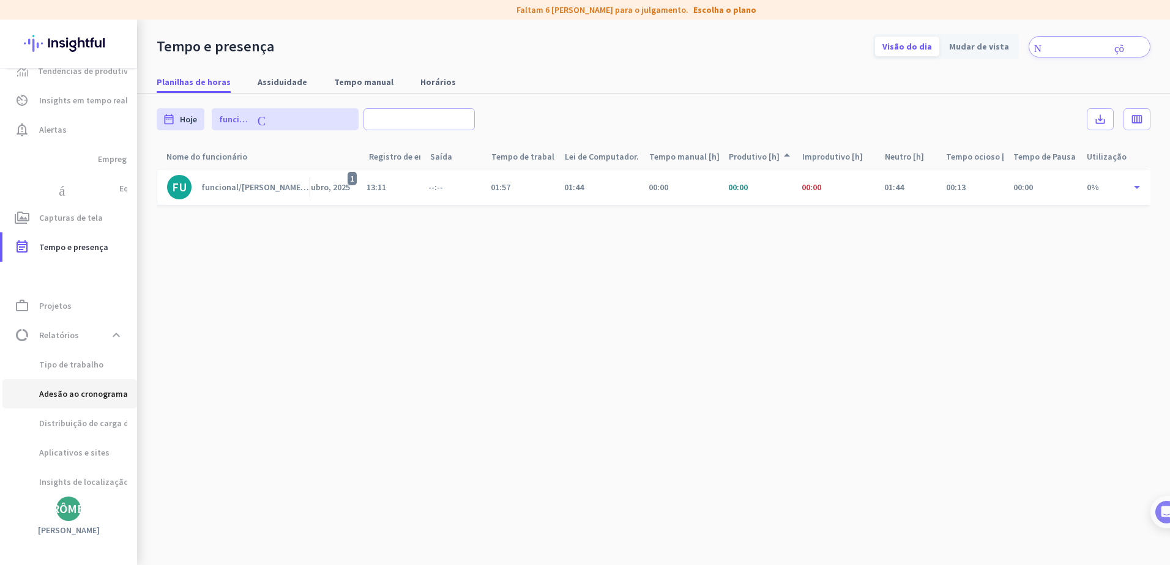
scroll to position [51, 0]
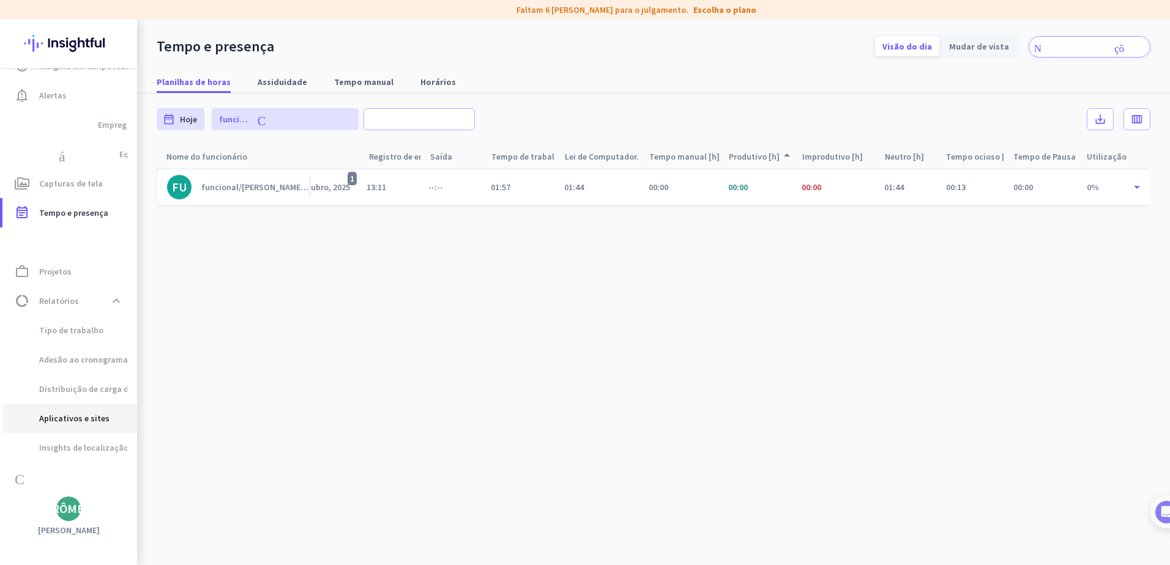
click at [76, 344] on span "Aplicativos e sites" at bounding box center [60, 418] width 97 height 29
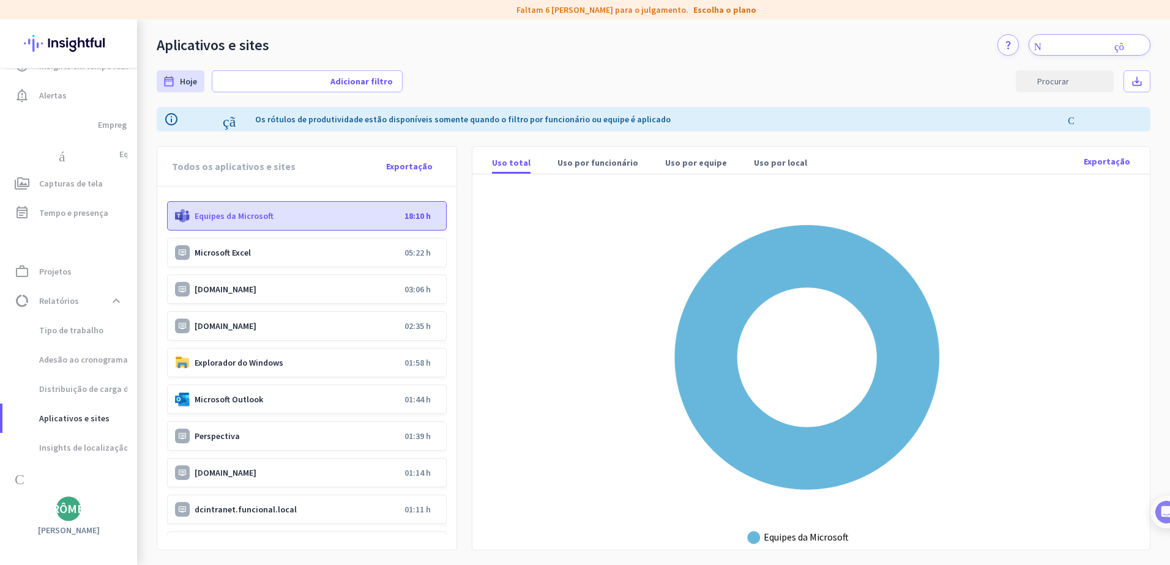
click at [308, 214] on p "Equipes da Microsoft" at bounding box center [297, 215] width 205 height 11
drag, startPoint x: 302, startPoint y: 214, endPoint x: 274, endPoint y: 215, distance: 27.6
click at [275, 215] on p "Equipes da Microsoft" at bounding box center [297, 215] width 205 height 11
click at [256, 220] on p "Equipes da Microsoft" at bounding box center [297, 215] width 205 height 11
click at [256, 219] on p "Equipes da Microsoft" at bounding box center [297, 215] width 205 height 11
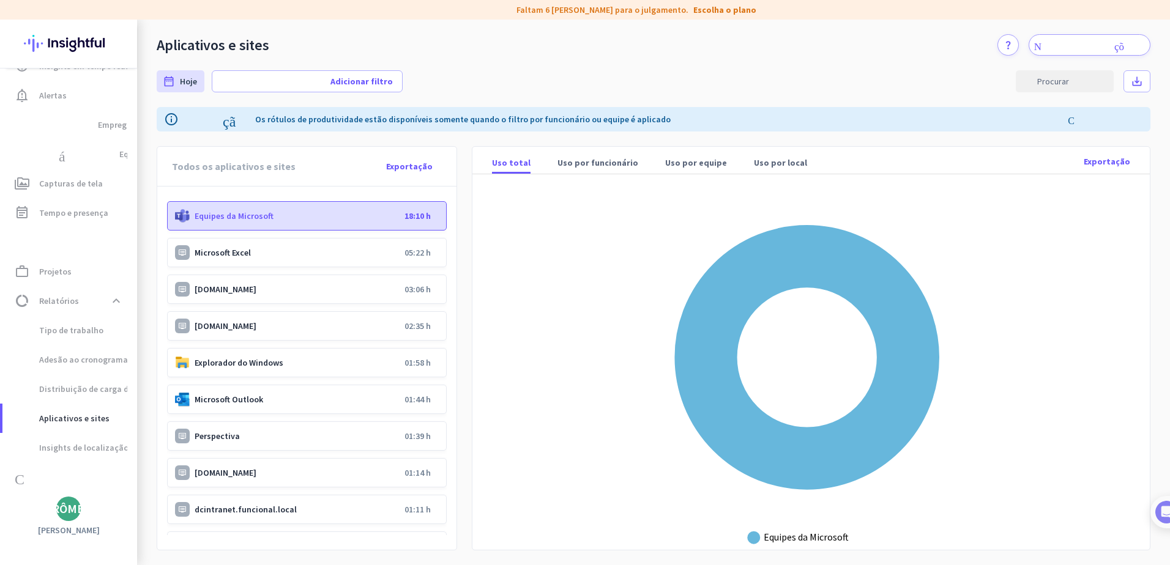
drag, startPoint x: 256, startPoint y: 219, endPoint x: 305, endPoint y: 220, distance: 48.4
click at [307, 220] on p "Equipes da Microsoft" at bounding box center [297, 215] width 205 height 11
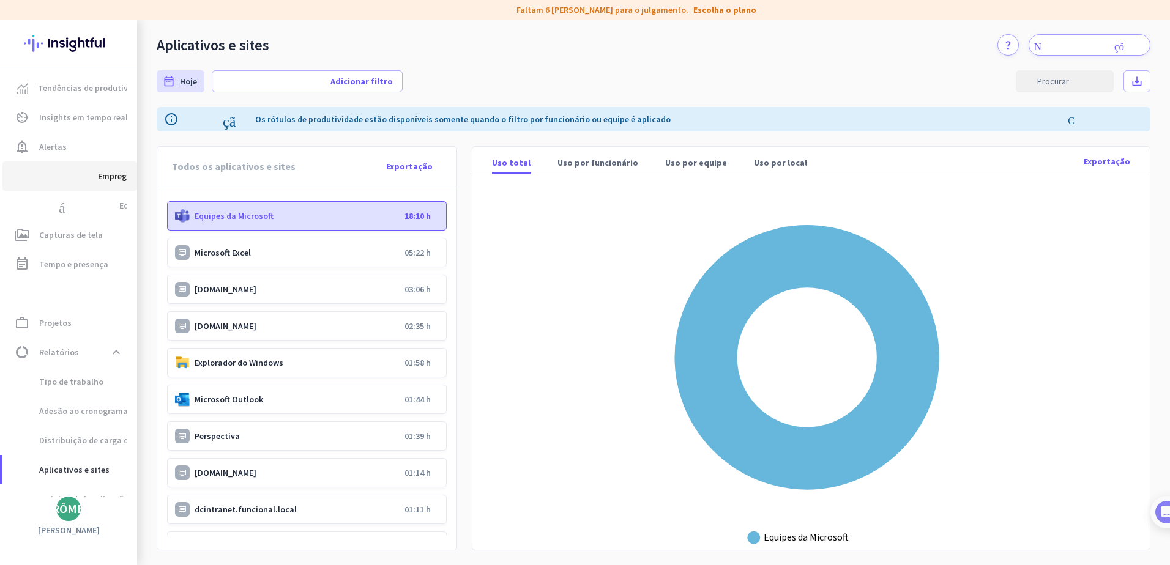
click at [108, 172] on span "Empregados" at bounding box center [122, 176] width 48 height 15
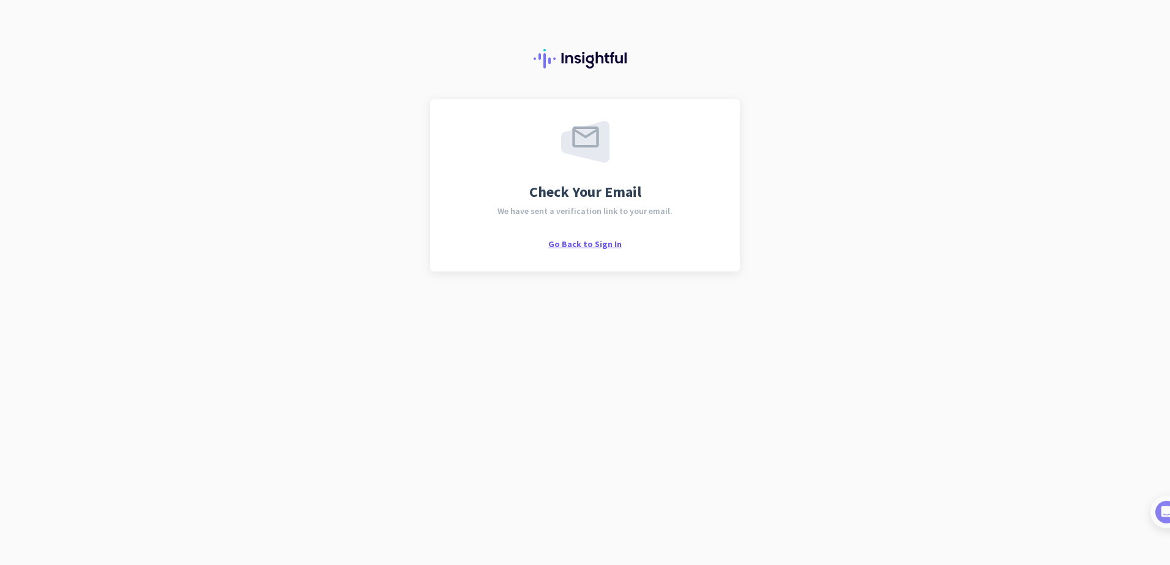
click at [591, 246] on span "Go Back to Sign In" at bounding box center [584, 244] width 73 height 11
